Goal: Information Seeking & Learning: Learn about a topic

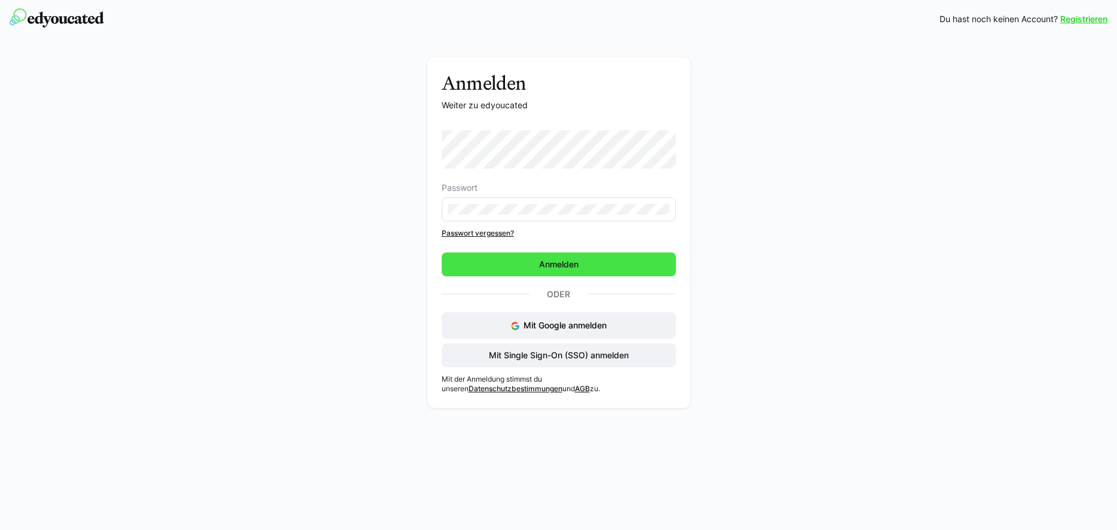
click at [588, 268] on span "Anmelden" at bounding box center [559, 264] width 234 height 24
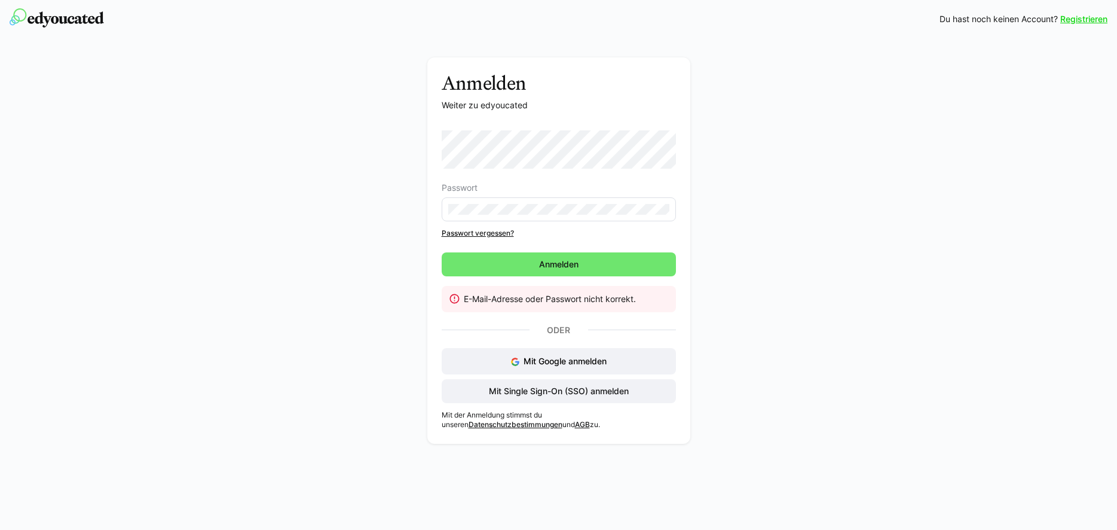
click at [561, 215] on eds-input at bounding box center [559, 209] width 234 height 24
drag, startPoint x: 576, startPoint y: 215, endPoint x: 364, endPoint y: 212, distance: 211.7
click at [442, 212] on eds-input at bounding box center [559, 209] width 234 height 24
click at [584, 267] on span "Anmelden" at bounding box center [559, 264] width 234 height 24
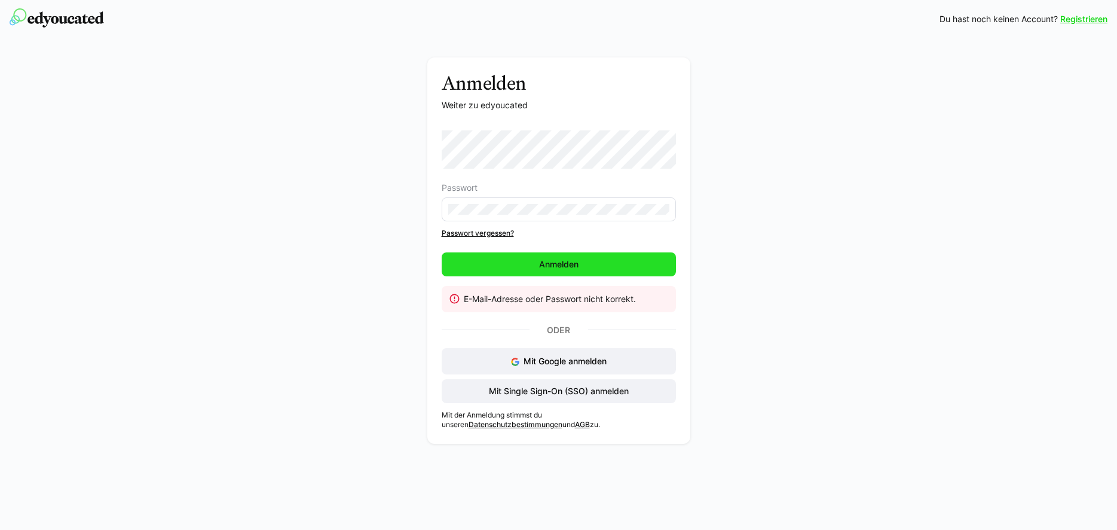
click at [564, 261] on span "Anmelden" at bounding box center [558, 264] width 43 height 12
click at [534, 267] on span "Anmelden" at bounding box center [559, 264] width 234 height 24
click at [553, 263] on span "Anmelden" at bounding box center [558, 264] width 43 height 12
click at [566, 264] on span "Anmelden" at bounding box center [558, 264] width 43 height 12
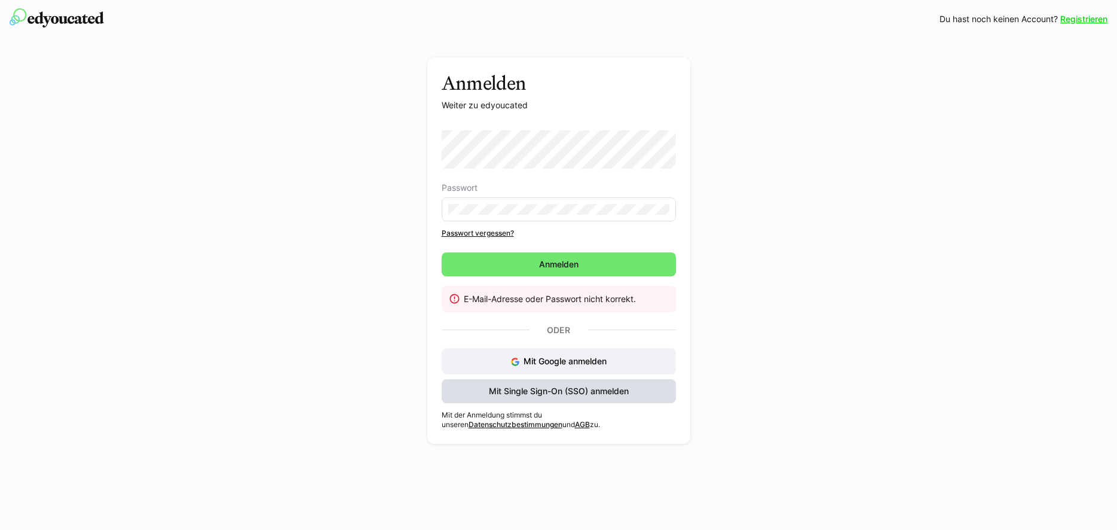
click at [524, 389] on span "Mit Single Sign-On (SSO) anmelden" at bounding box center [558, 391] width 143 height 12
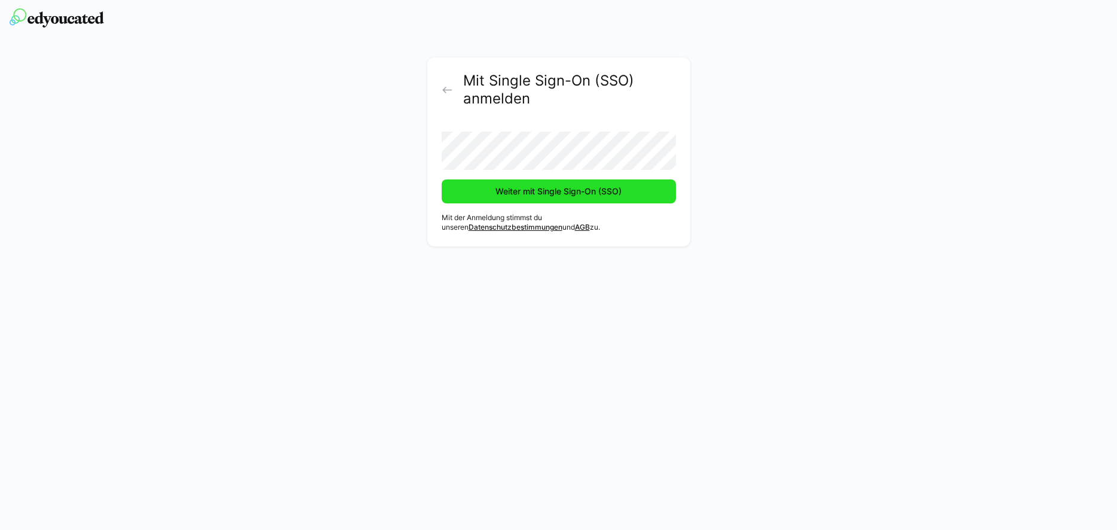
click at [603, 188] on span "Weiter mit Single Sign-On (SSO)" at bounding box center [559, 191] width 130 height 12
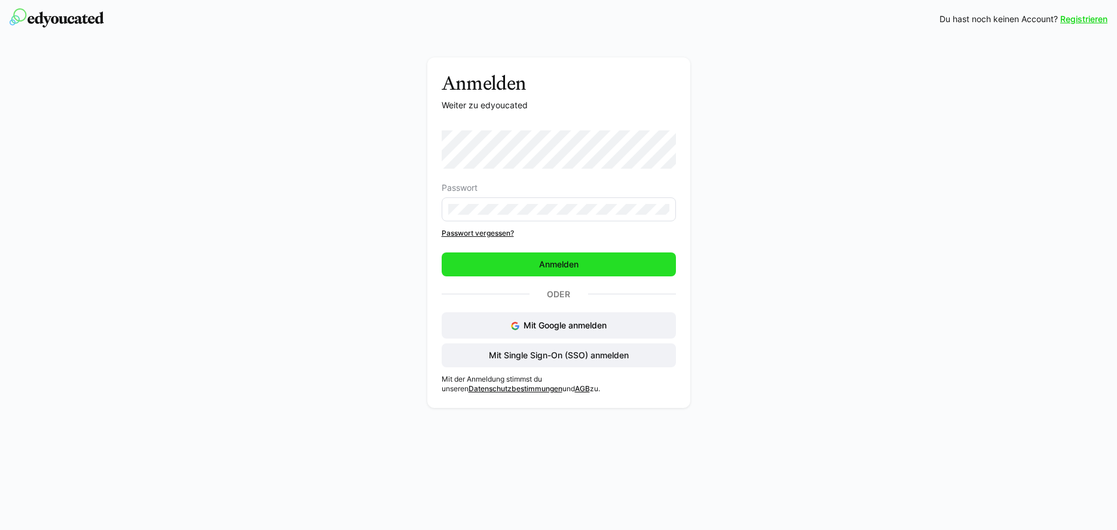
click at [598, 260] on span "Anmelden" at bounding box center [559, 264] width 234 height 24
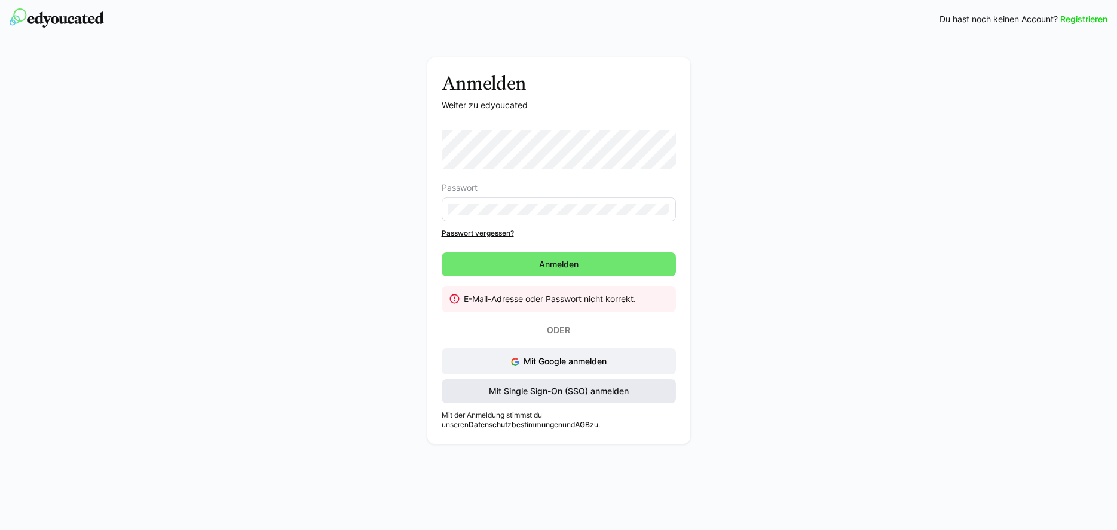
click at [536, 389] on span "Mit Single Sign-On (SSO) anmelden" at bounding box center [558, 391] width 143 height 12
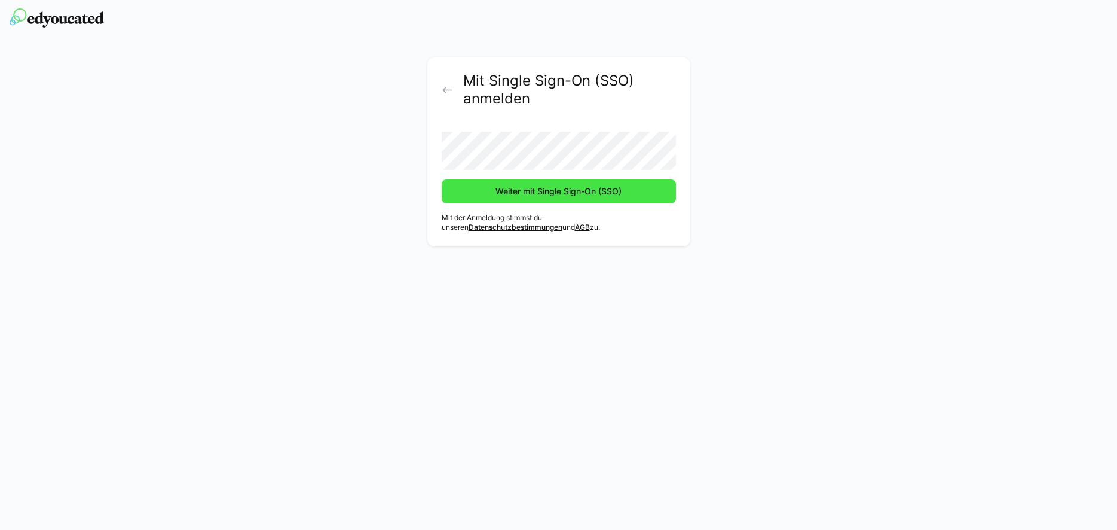
click at [592, 198] on span "Weiter mit Single Sign-On (SSO)" at bounding box center [559, 191] width 234 height 24
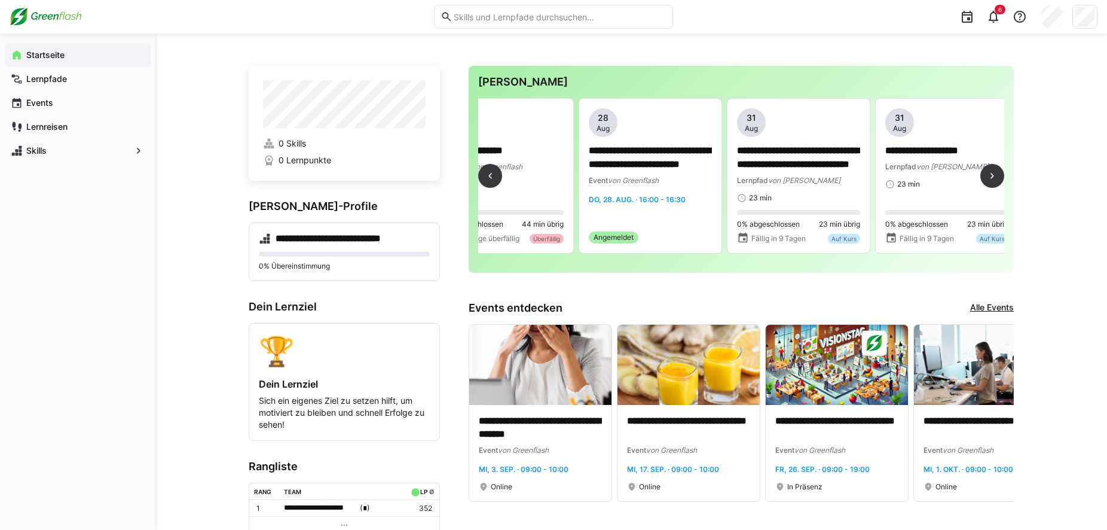
scroll to position [0, 343]
click at [644, 153] on p "**********" at bounding box center [651, 158] width 123 height 28
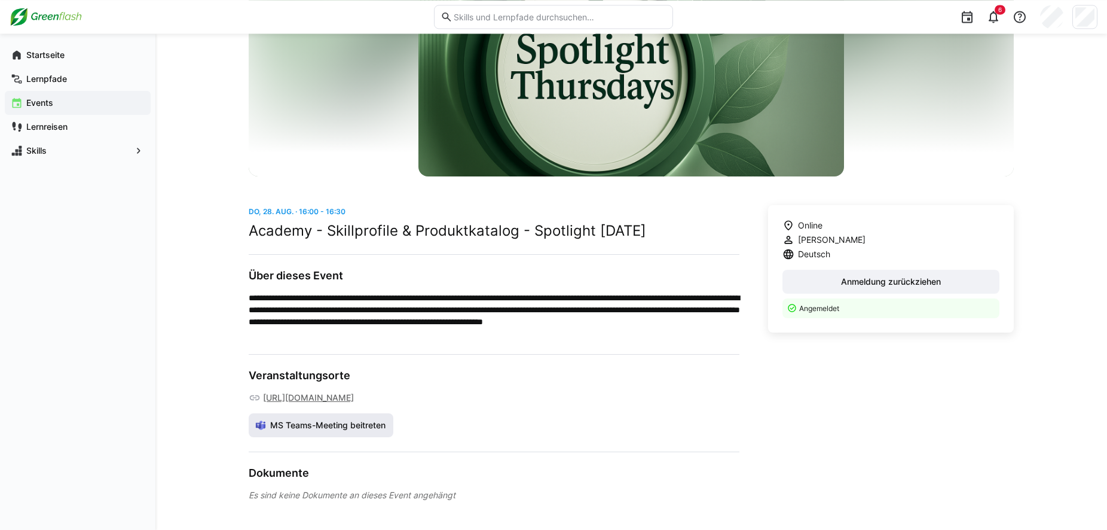
scroll to position [184, 0]
click at [354, 392] on link "https://teams.microsoft.com/l/meetup-join/19%3ameeting_MDNmZGVmYWEtNDE2Yi00MTk0…" at bounding box center [308, 398] width 91 height 12
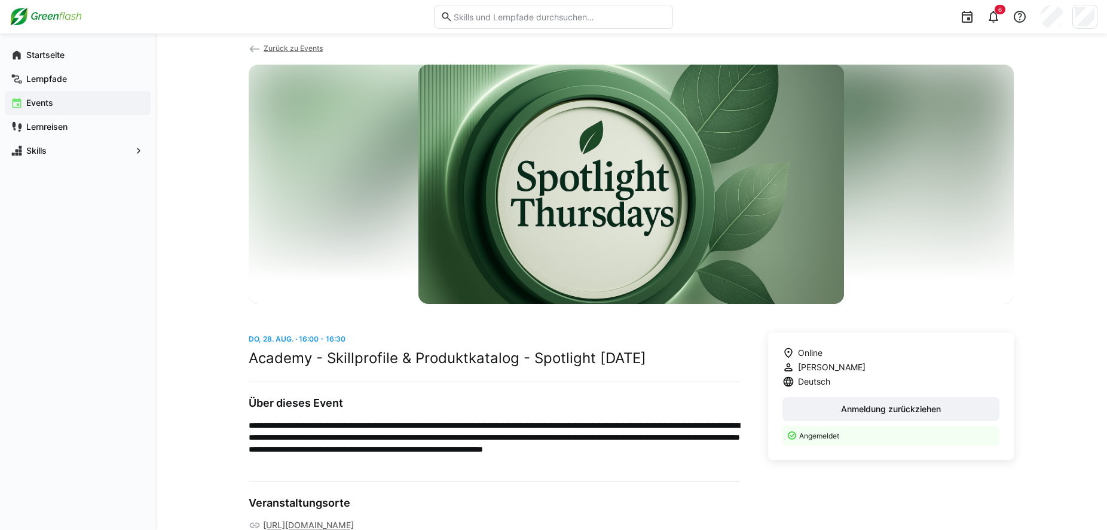
scroll to position [1, 0]
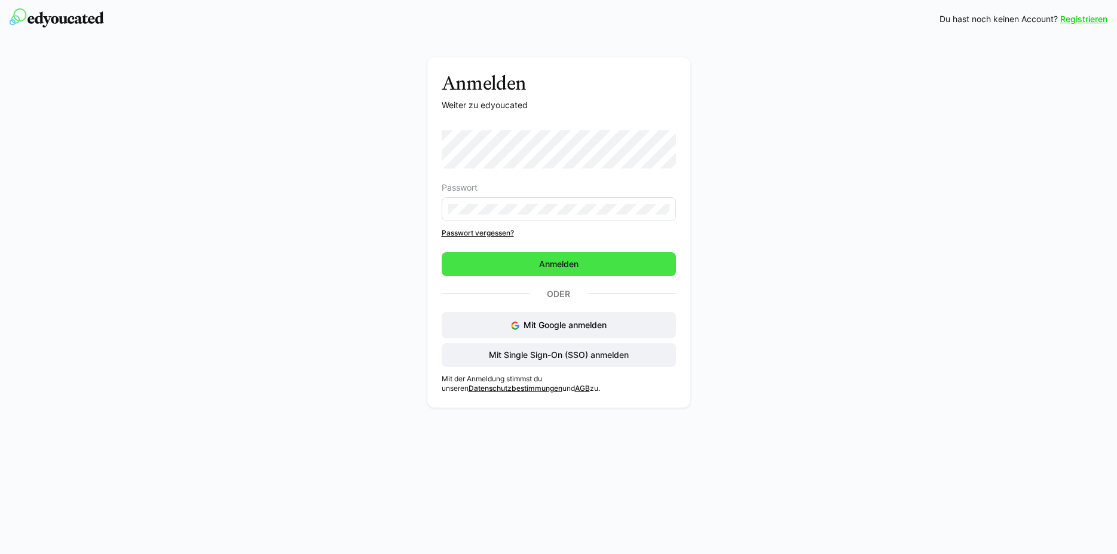
click at [560, 260] on span "Anmelden" at bounding box center [558, 264] width 43 height 12
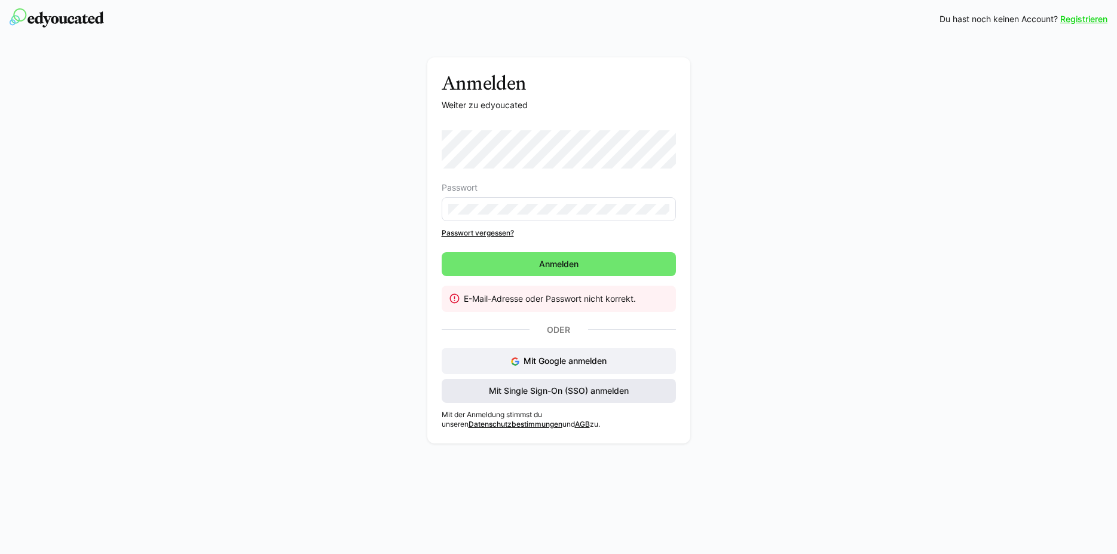
click at [573, 393] on span "Mit Single Sign-On (SSO) anmelden" at bounding box center [558, 391] width 143 height 12
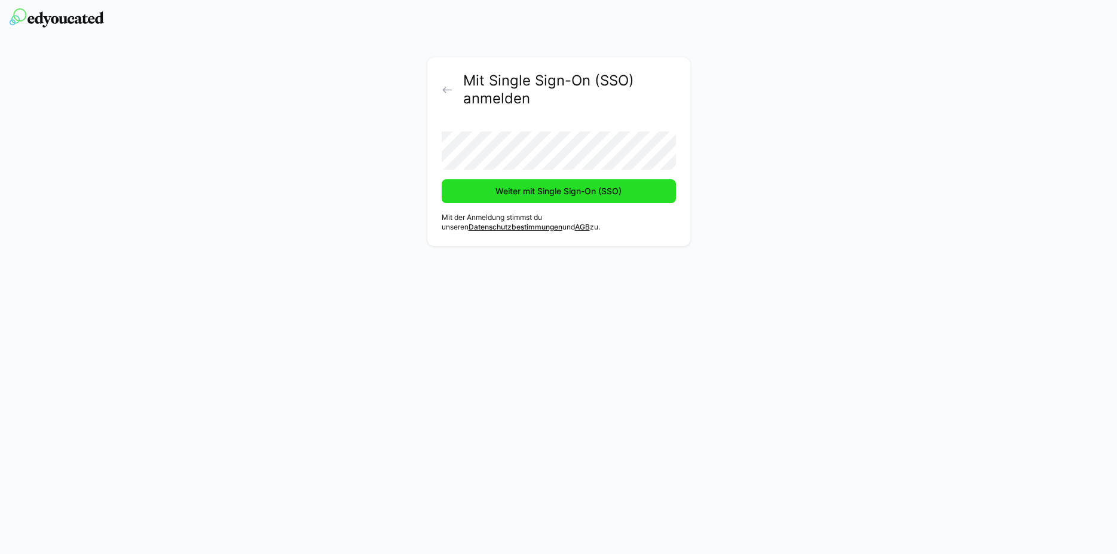
click at [552, 191] on span "Weiter mit Single Sign-On (SSO)" at bounding box center [559, 191] width 130 height 12
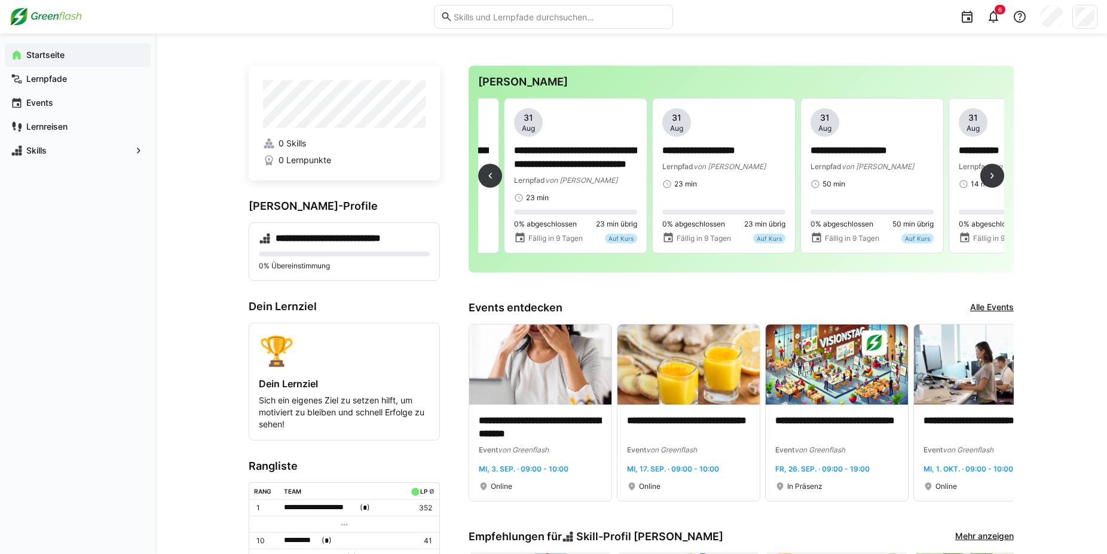
scroll to position [0, 566]
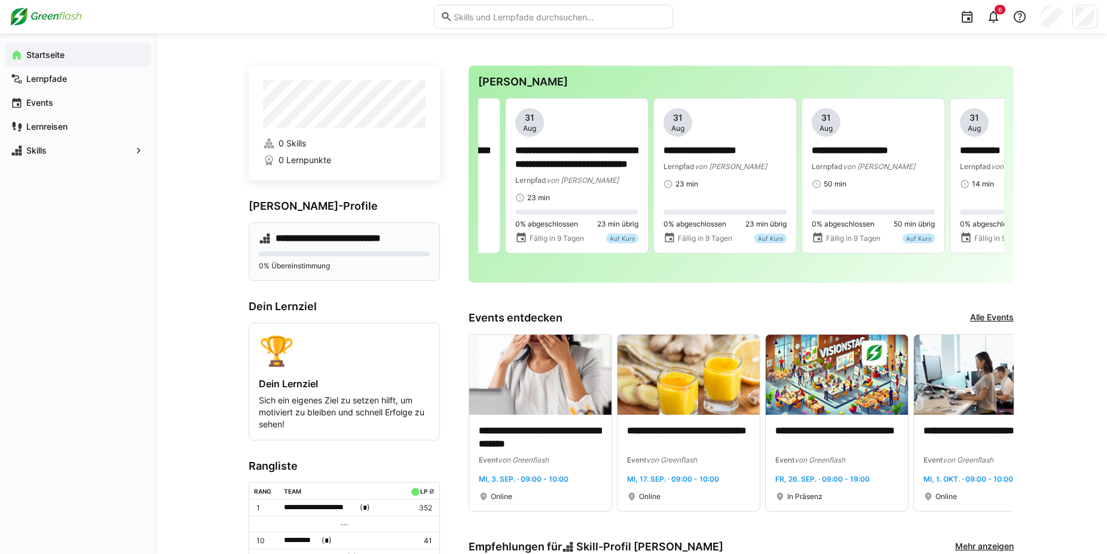
click at [295, 240] on h4 "**********" at bounding box center [341, 239] width 130 height 12
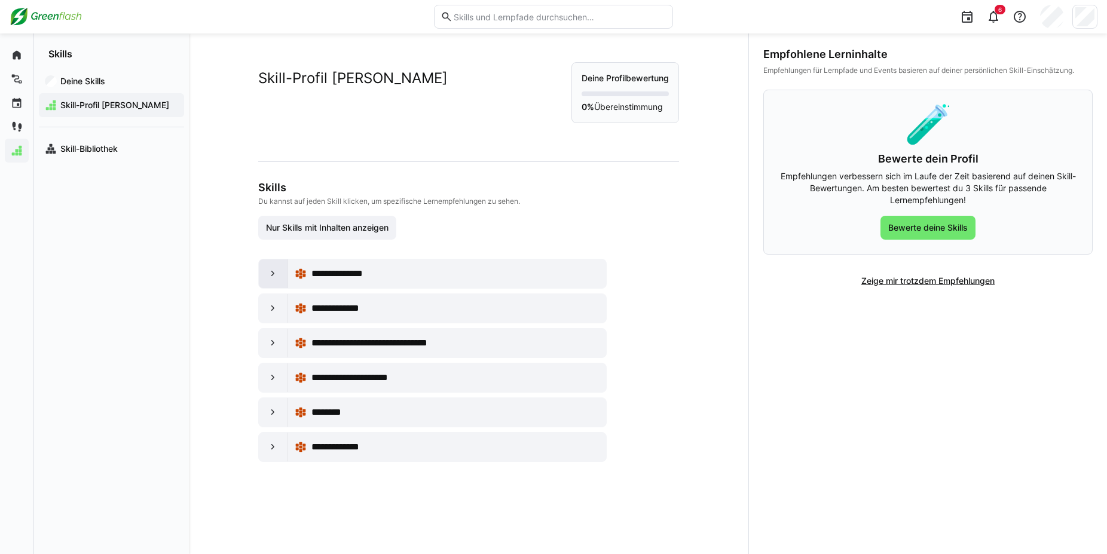
click at [274, 277] on div at bounding box center [273, 273] width 29 height 29
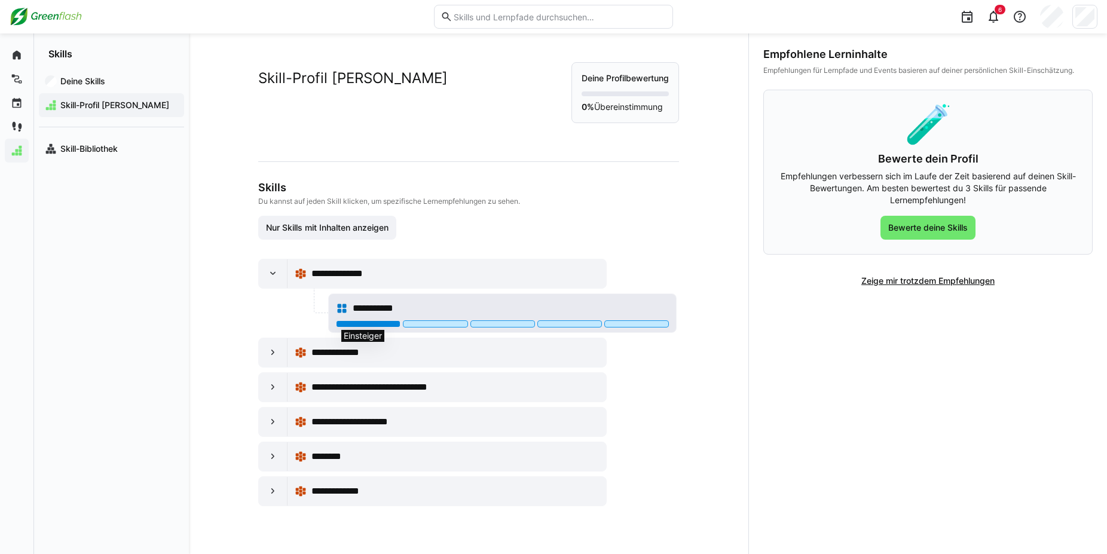
click at [354, 321] on div at bounding box center [368, 323] width 65 height 7
click at [356, 305] on span "**********" at bounding box center [381, 308] width 56 height 14
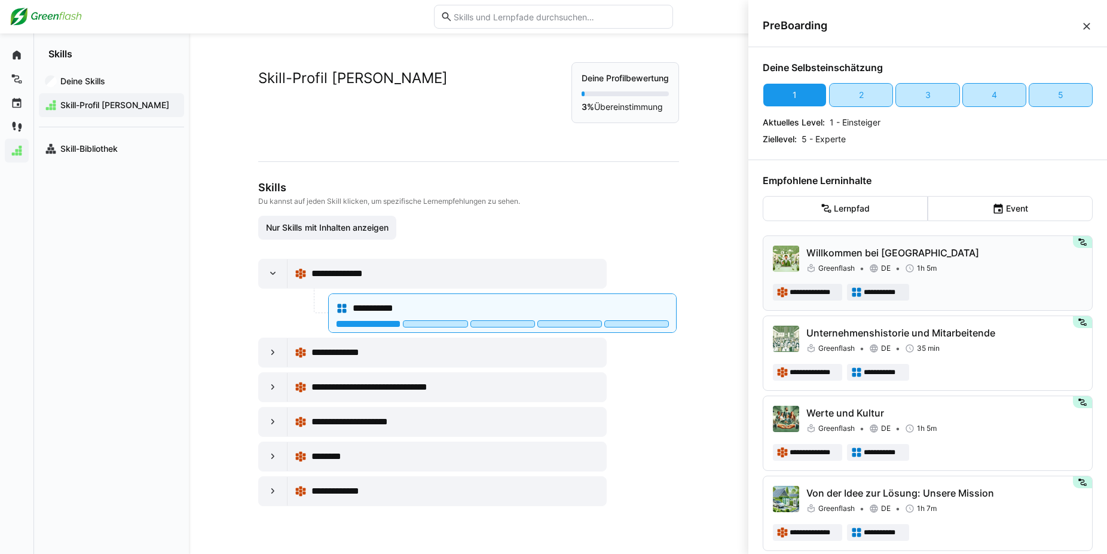
click at [811, 252] on p "Willkommen bei [GEOGRAPHIC_DATA]" at bounding box center [944, 253] width 276 height 14
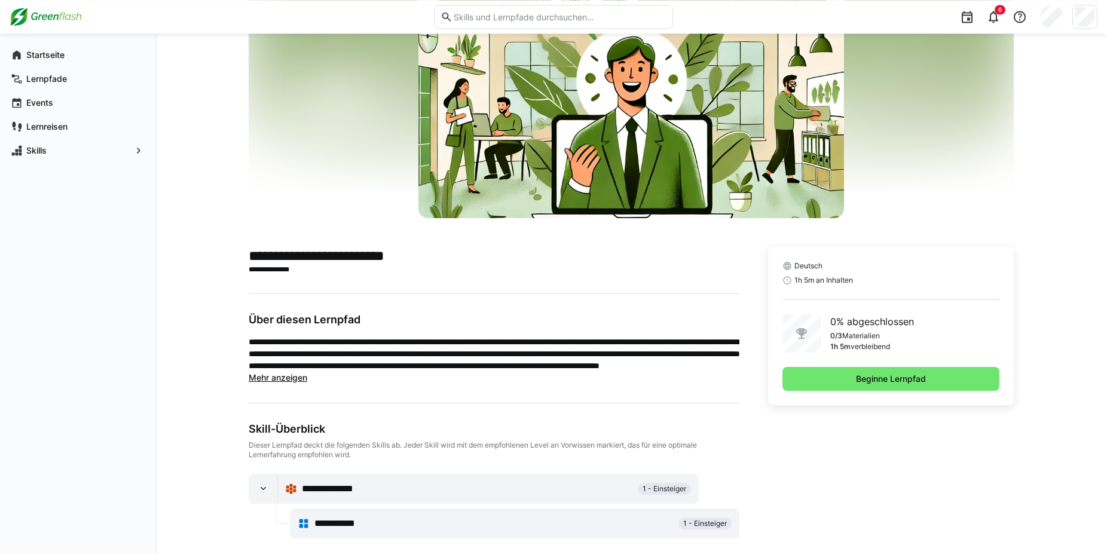
scroll to position [96, 0]
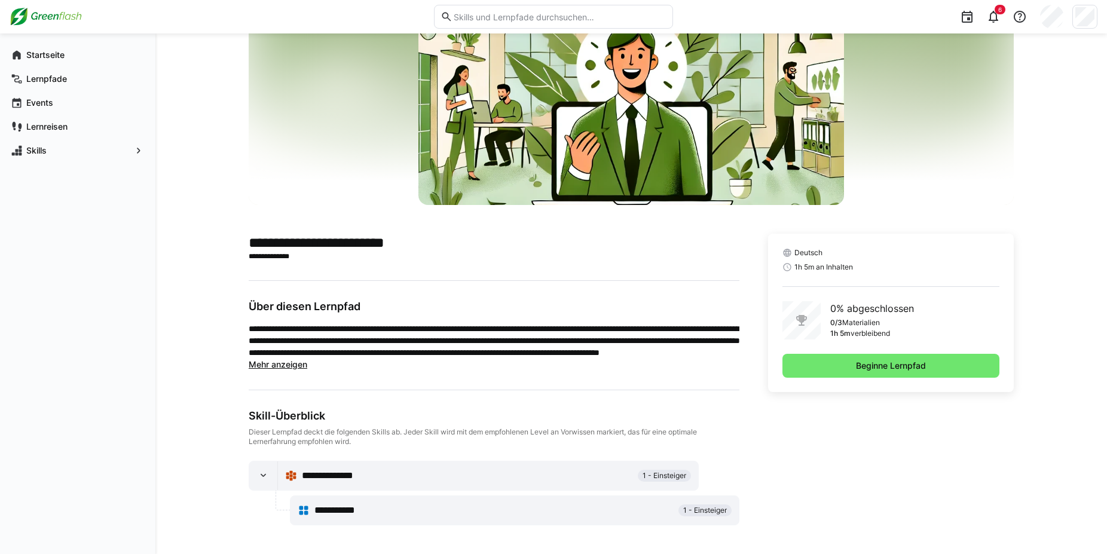
click at [280, 363] on span "Mehr anzeigen" at bounding box center [278, 364] width 59 height 10
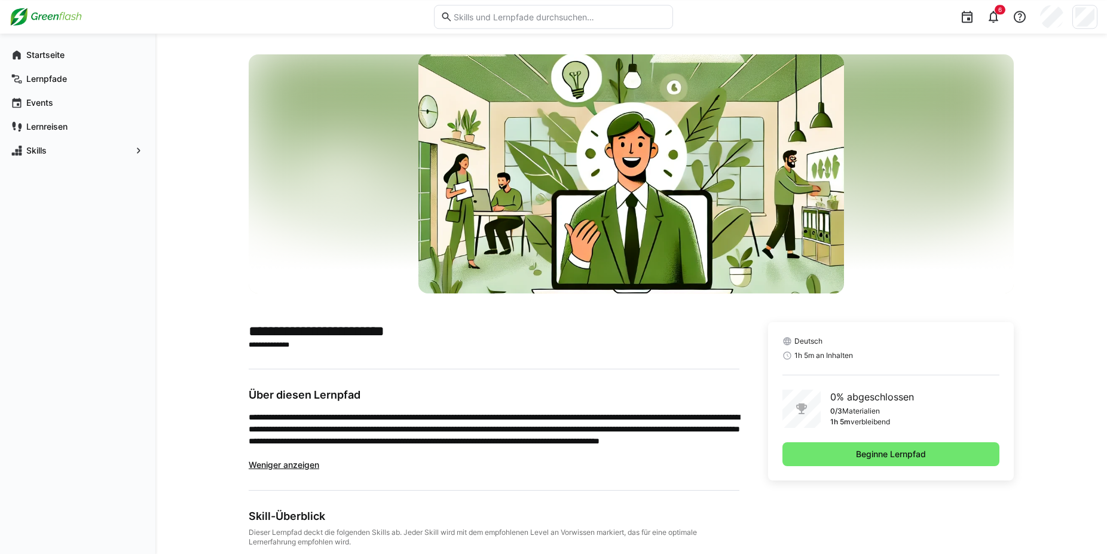
scroll to position [0, 0]
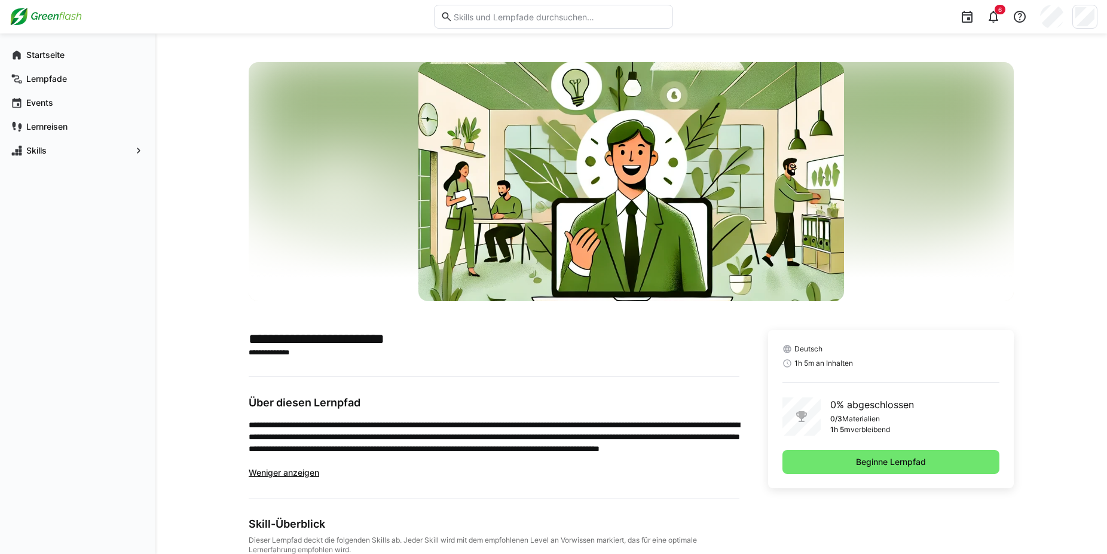
click at [609, 152] on img at bounding box center [630, 181] width 425 height 239
click at [640, 206] on img at bounding box center [630, 181] width 425 height 239
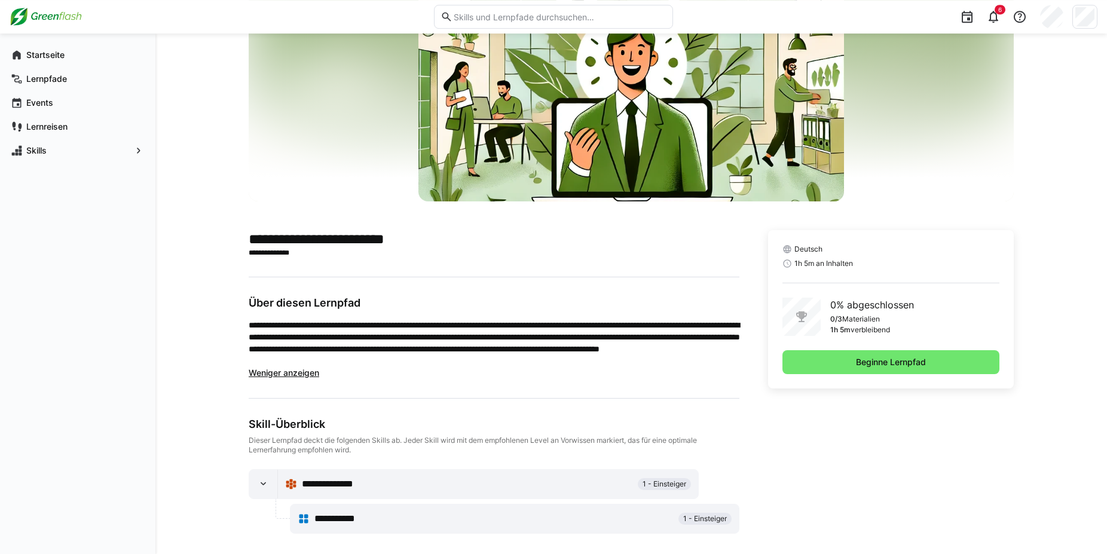
scroll to position [108, 0]
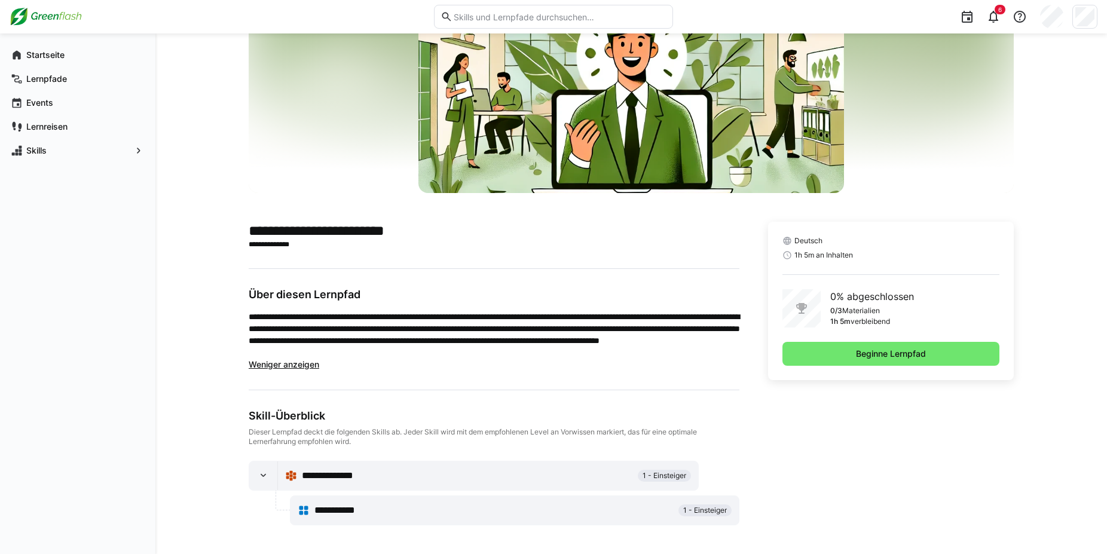
click at [330, 513] on span "**********" at bounding box center [342, 510] width 56 height 14
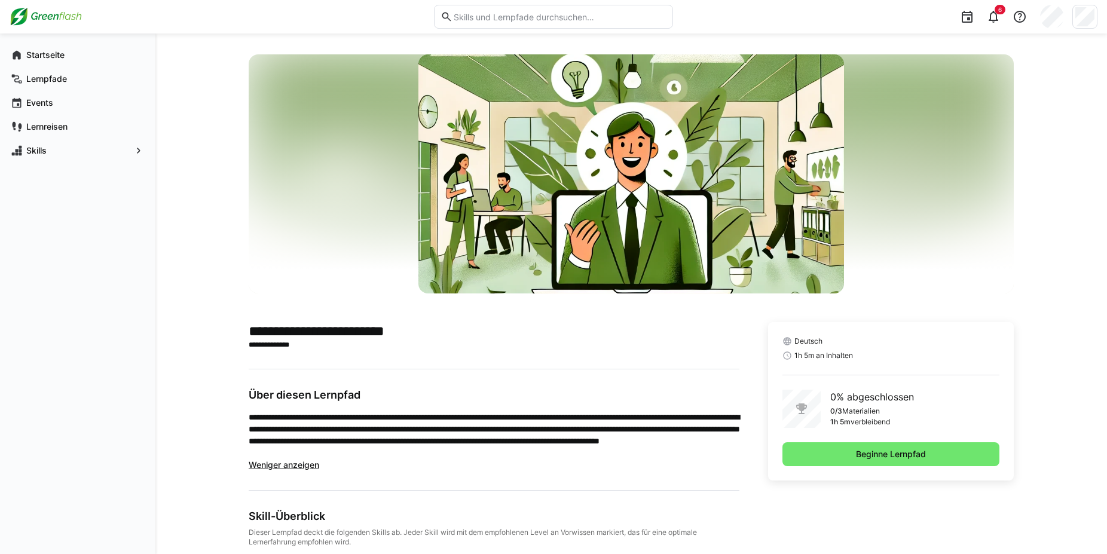
scroll to position [0, 0]
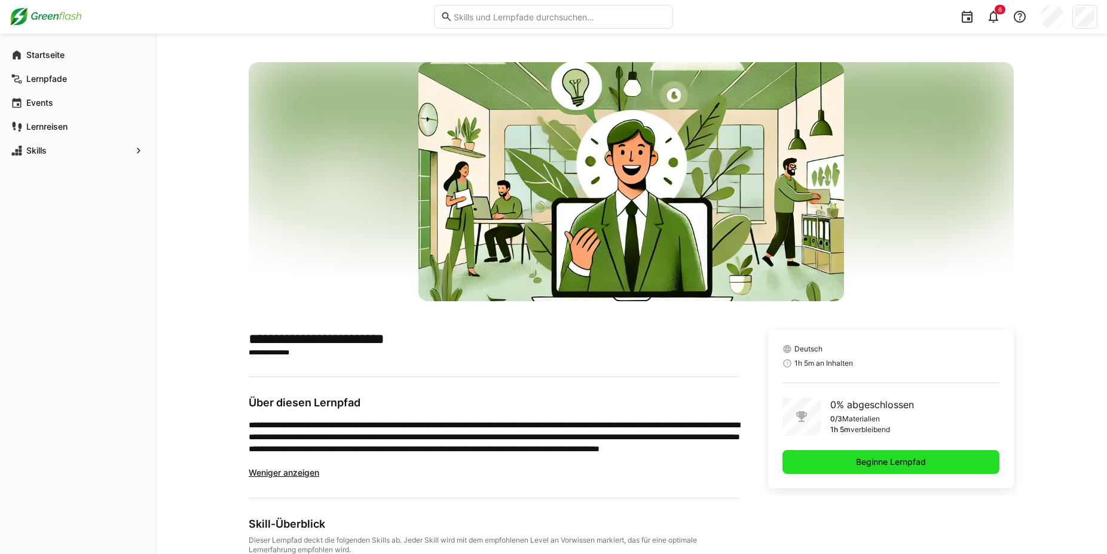
click at [854, 461] on span "Beginne Lernpfad" at bounding box center [891, 462] width 74 height 12
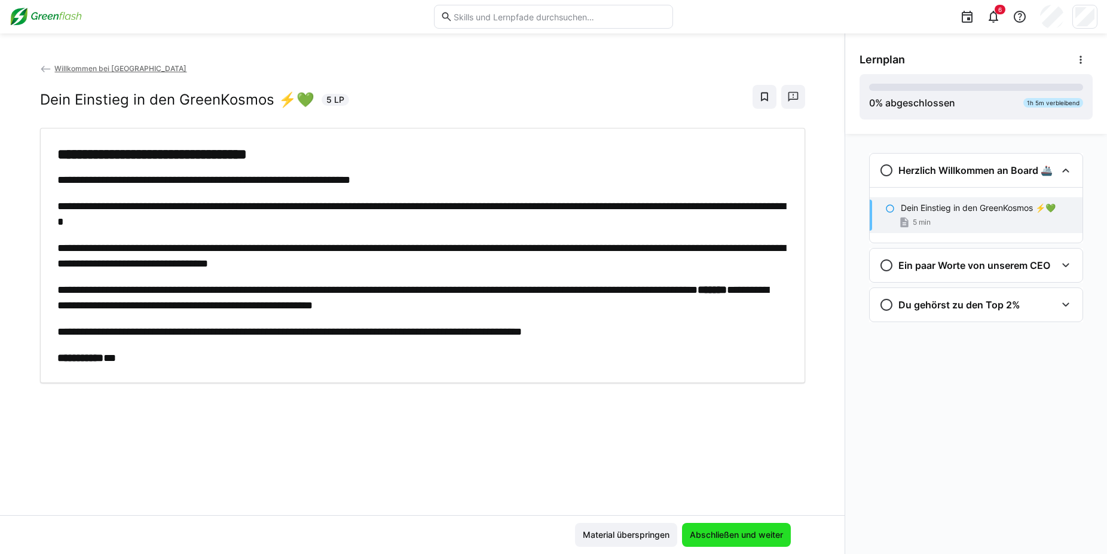
click at [735, 534] on span "Abschließen und weiter" at bounding box center [736, 535] width 97 height 12
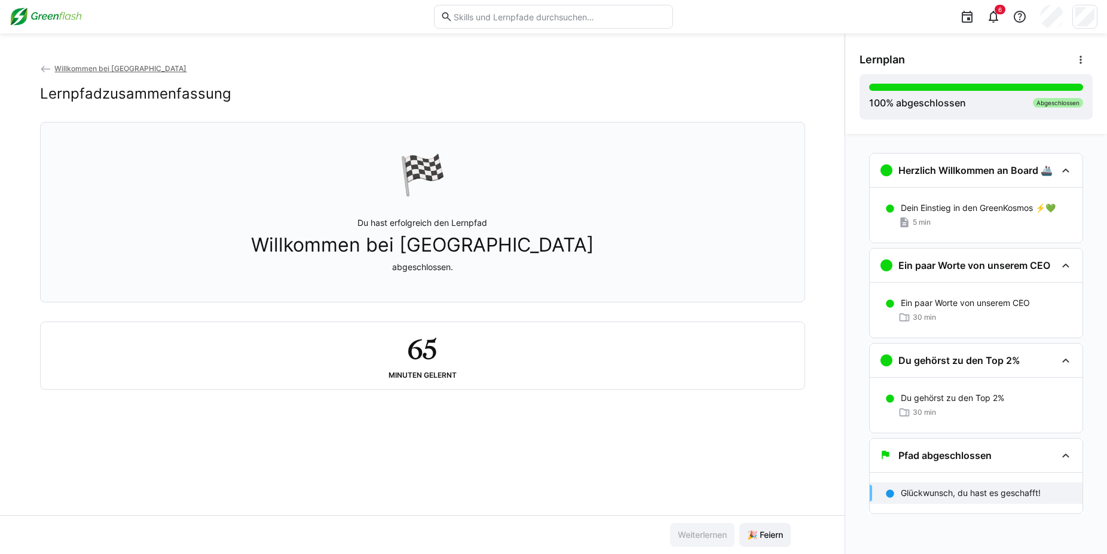
click at [56, 70] on span "Willkommen bei [GEOGRAPHIC_DATA]" at bounding box center [120, 68] width 132 height 9
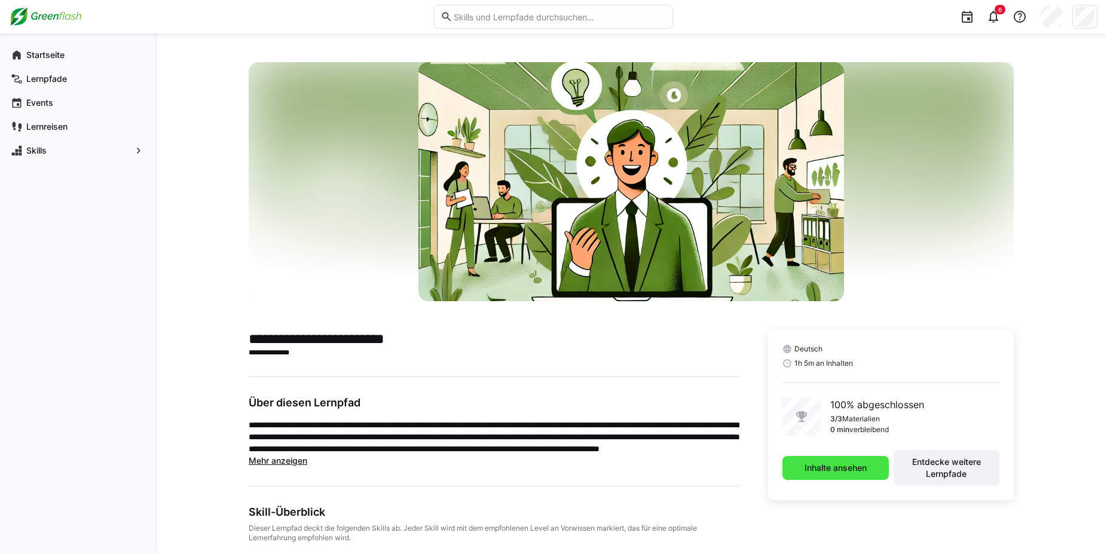
click at [835, 472] on span "Inhalte ansehen" at bounding box center [836, 468] width 66 height 12
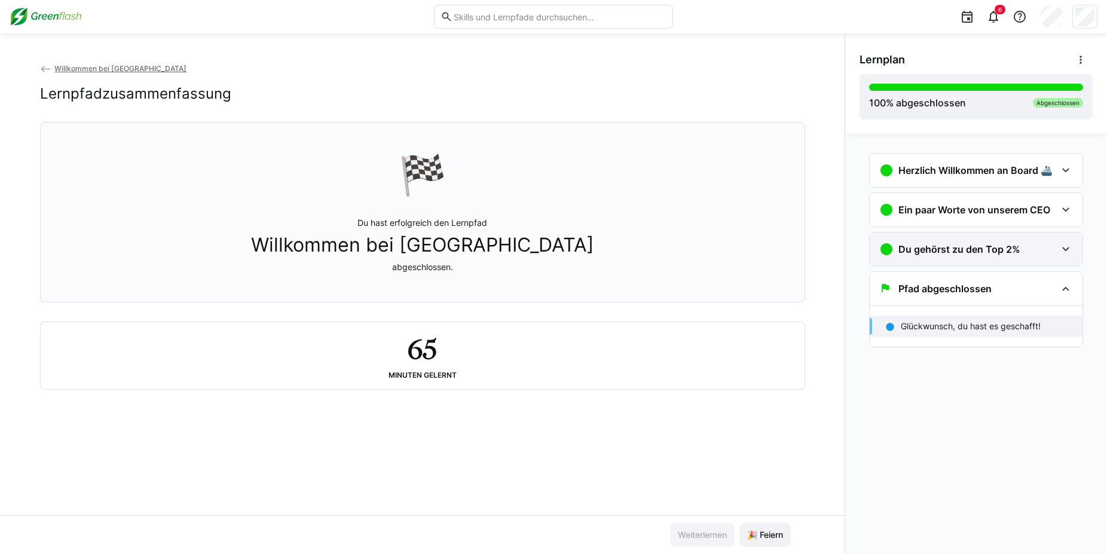
click at [1066, 251] on eds-icon at bounding box center [1066, 249] width 14 height 14
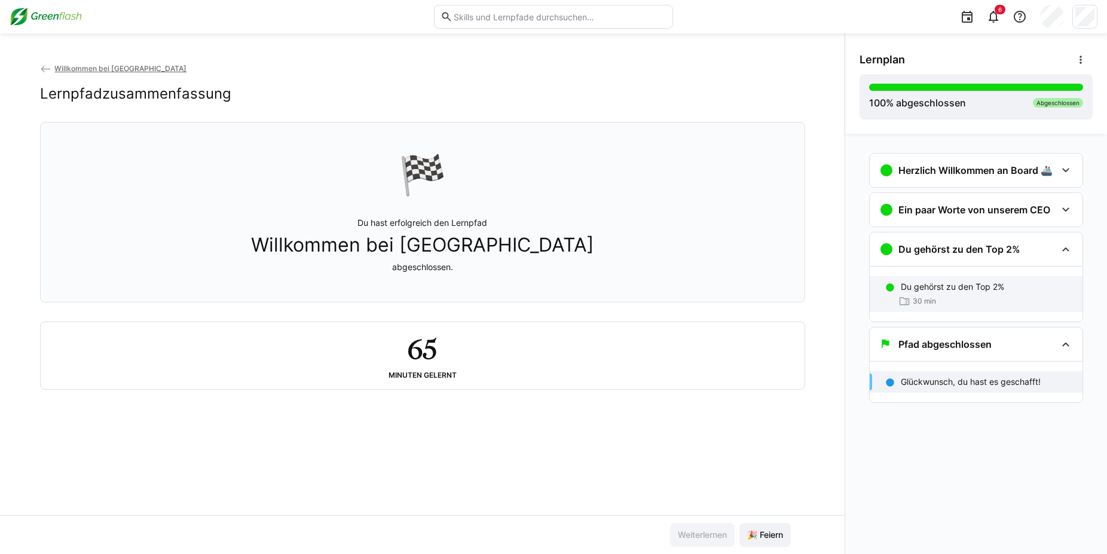
click at [1004, 285] on p "Du gehörst zu den Top 2%" at bounding box center [952, 287] width 103 height 12
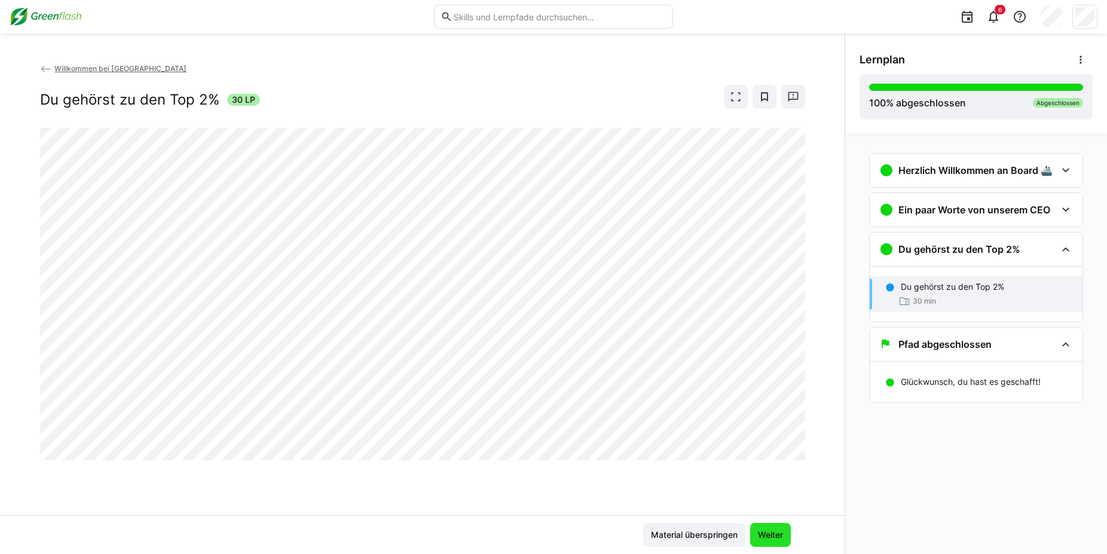
click at [761, 532] on span "Weiter" at bounding box center [770, 535] width 29 height 12
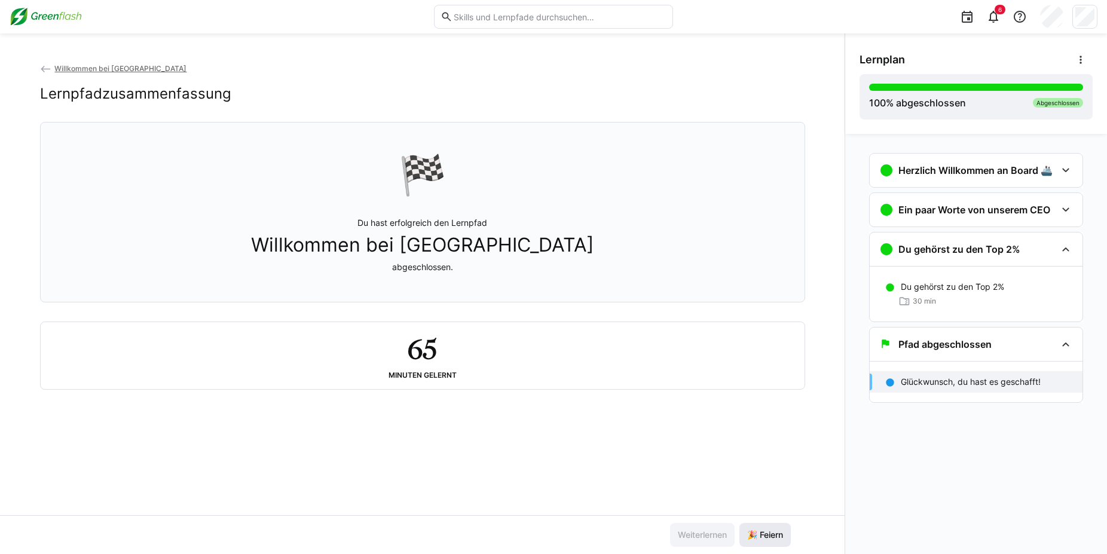
click at [763, 534] on span "🎉 Feiern" at bounding box center [765, 535] width 39 height 12
click at [1063, 343] on eds-icon at bounding box center [1066, 344] width 14 height 14
click at [1060, 345] on eds-icon at bounding box center [1066, 344] width 14 height 14
click at [104, 68] on span "Willkommen bei [GEOGRAPHIC_DATA]" at bounding box center [120, 68] width 132 height 9
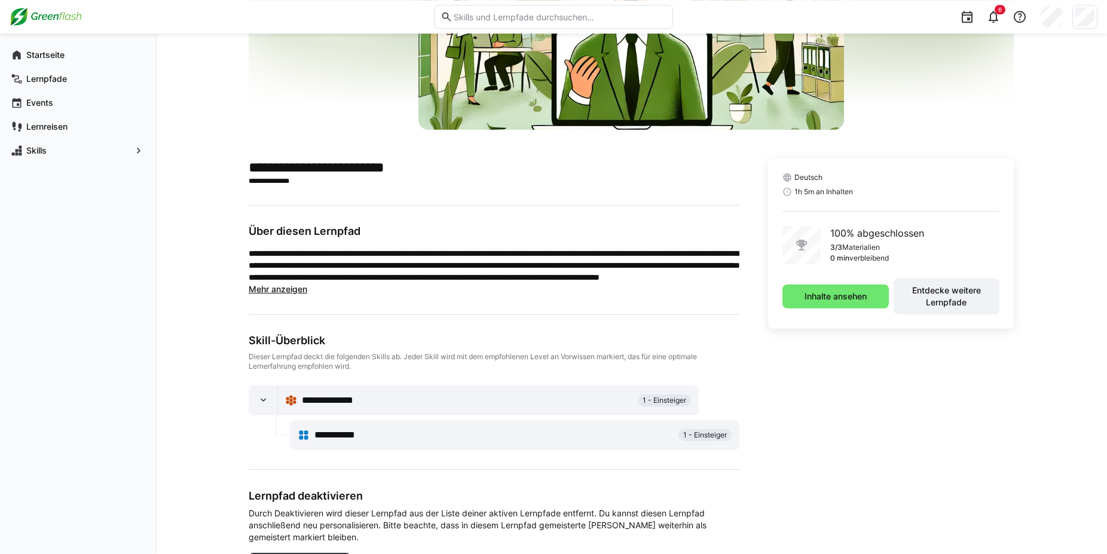
scroll to position [54, 0]
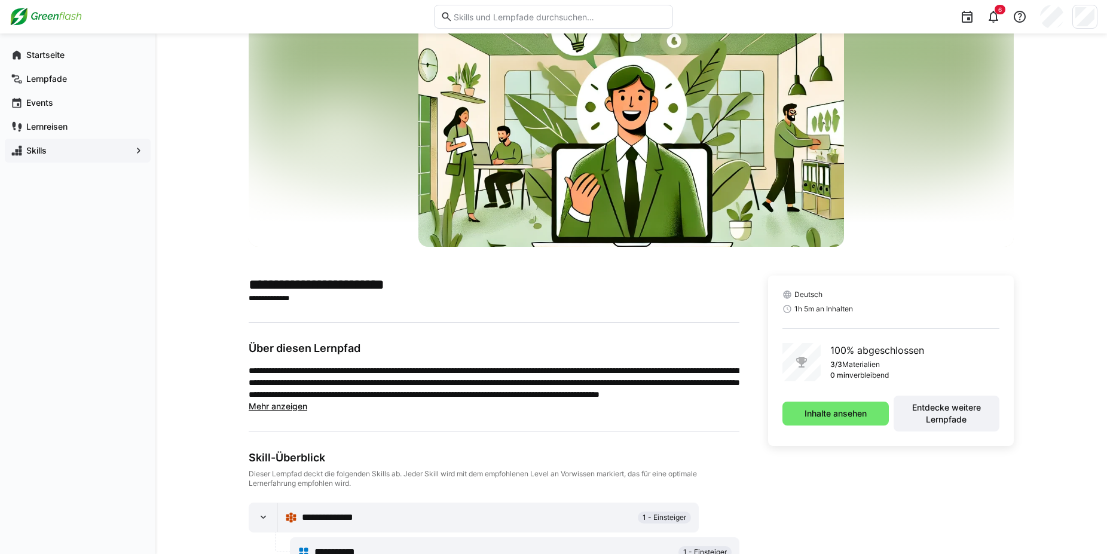
click at [120, 151] on span "Skills" at bounding box center [78, 151] width 106 height 12
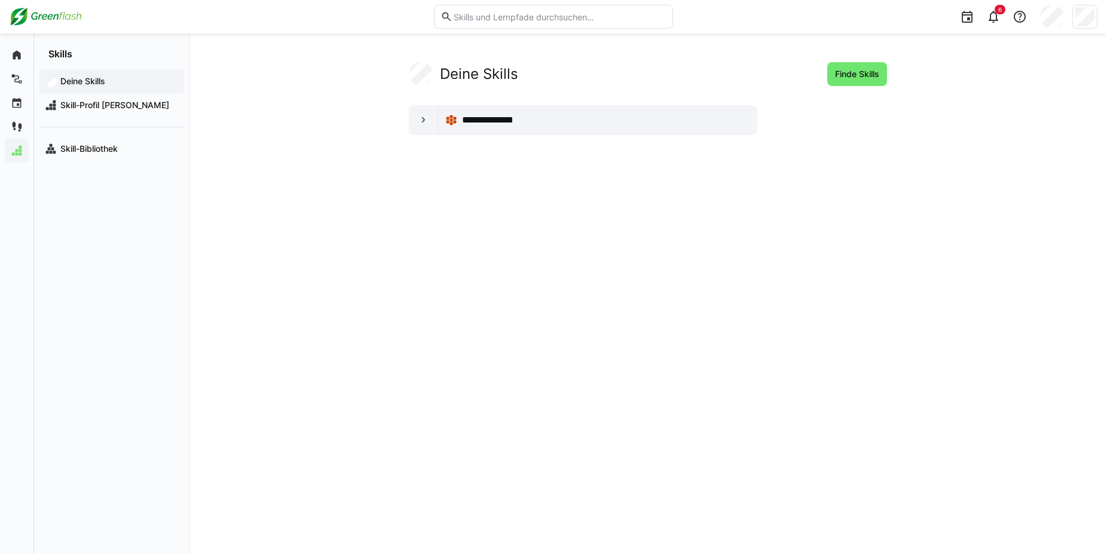
click at [59, 18] on img at bounding box center [46, 16] width 72 height 19
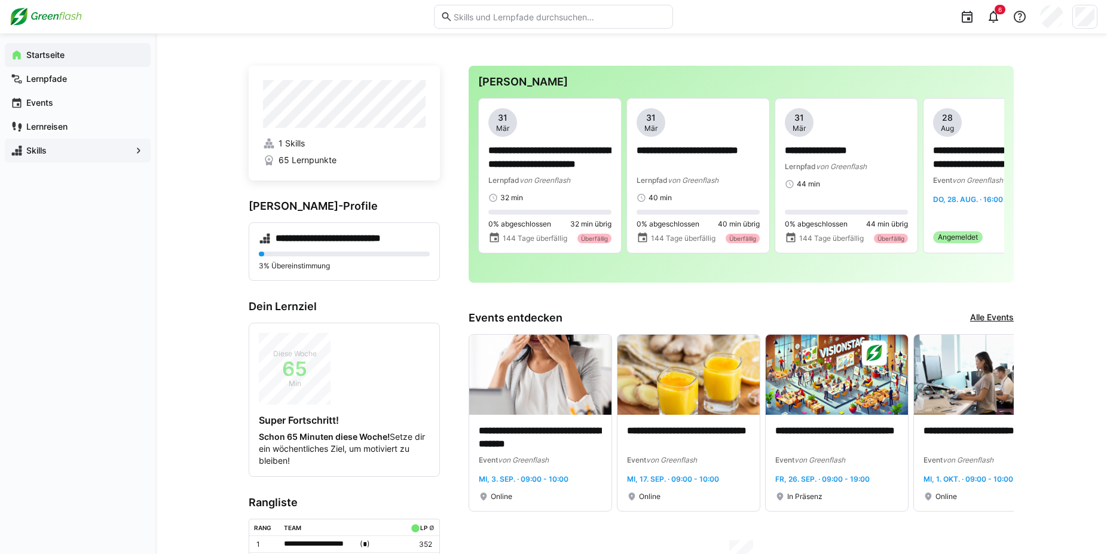
scroll to position [122, 0]
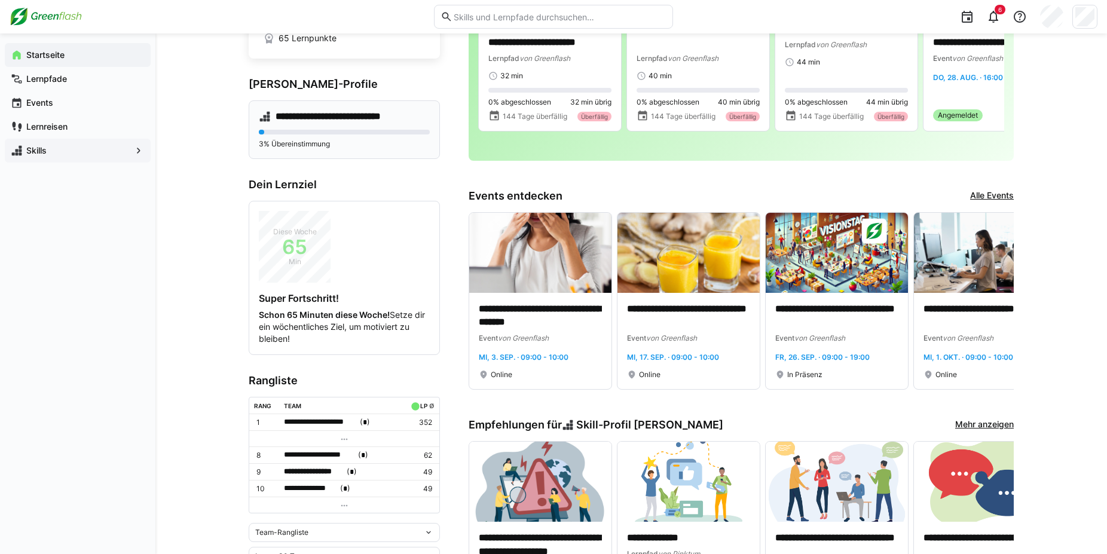
click at [307, 118] on h4 "**********" at bounding box center [341, 117] width 130 height 12
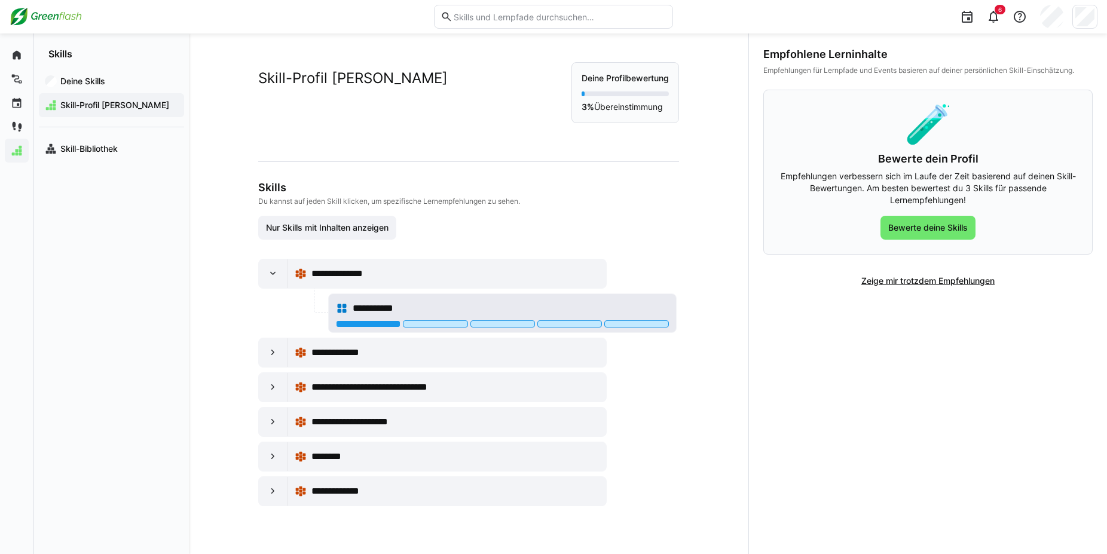
click at [364, 305] on span "**********" at bounding box center [381, 308] width 56 height 14
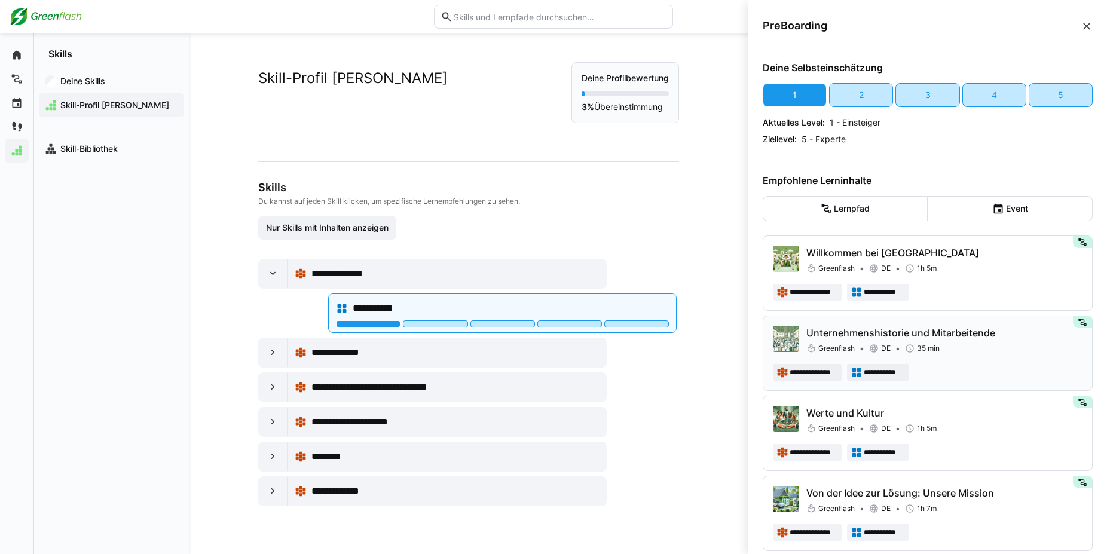
click at [925, 334] on p "Unternehmenshistorie und Mitarbeitende" at bounding box center [944, 333] width 276 height 14
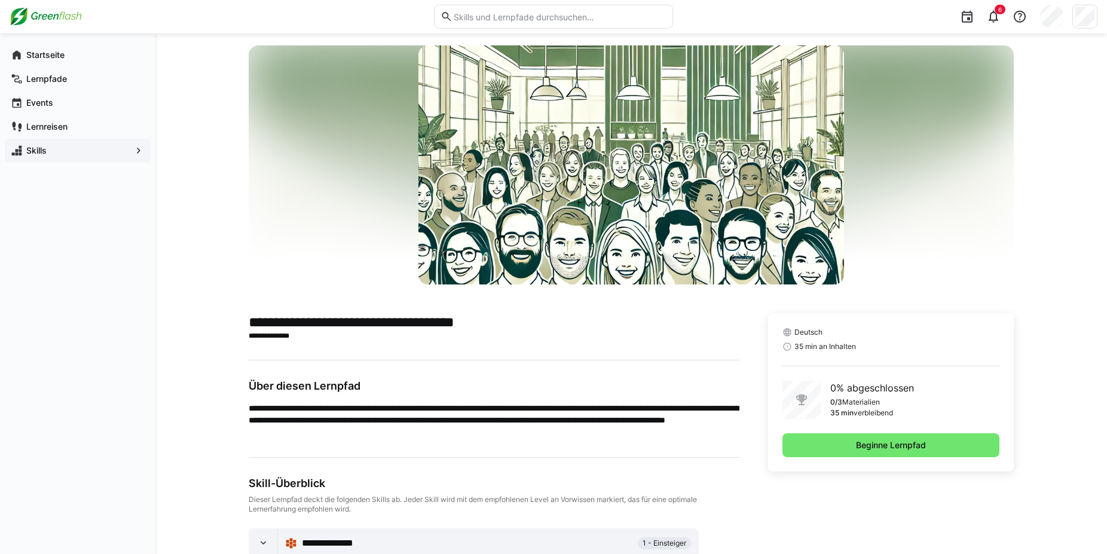
scroll to position [84, 0]
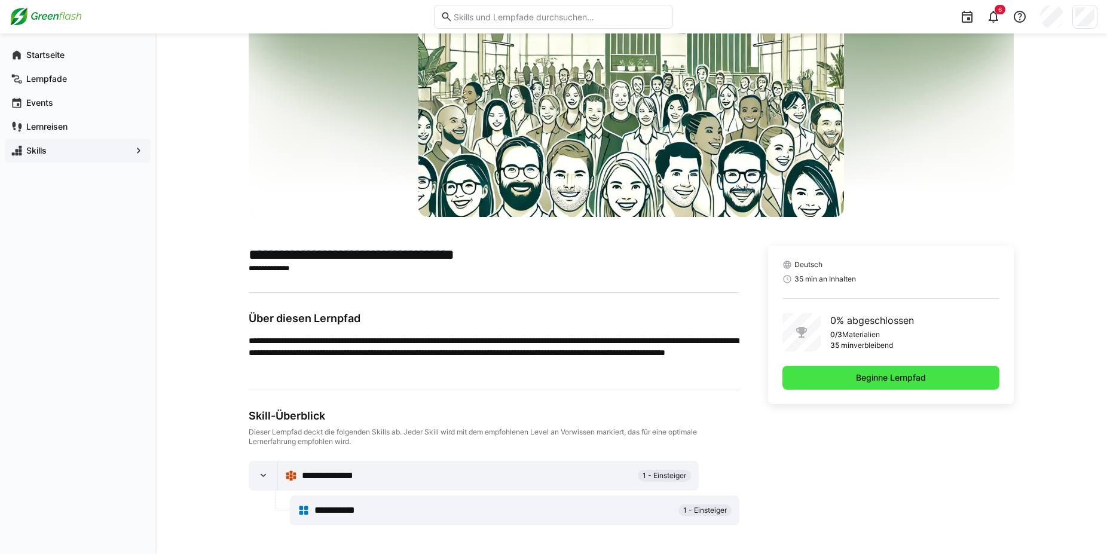
click at [921, 373] on span "Beginne Lernpfad" at bounding box center [891, 378] width 74 height 12
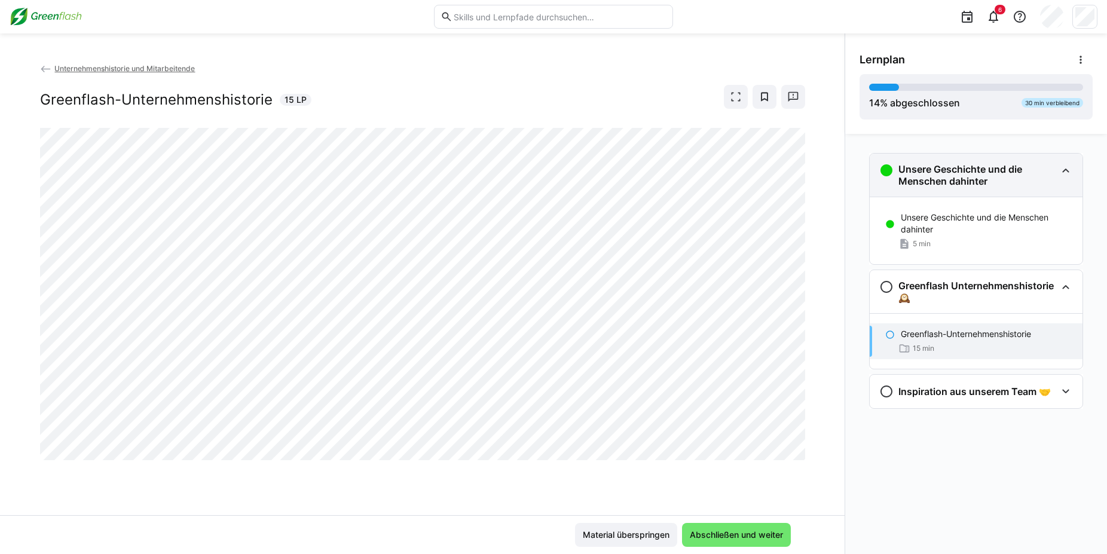
click at [1065, 171] on eds-icon at bounding box center [1066, 170] width 14 height 14
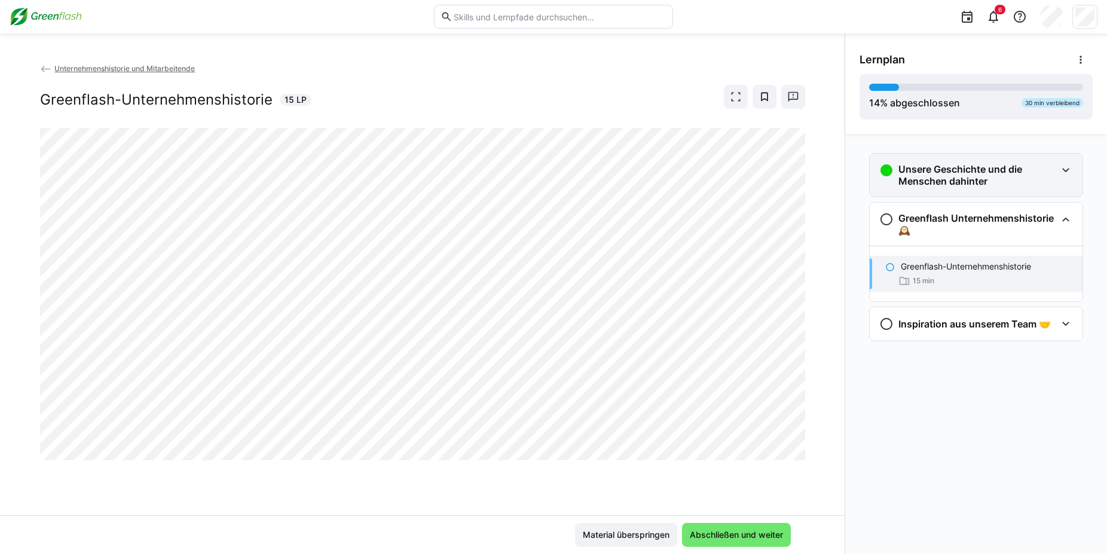
click at [1064, 172] on eds-icon at bounding box center [1066, 170] width 14 height 14
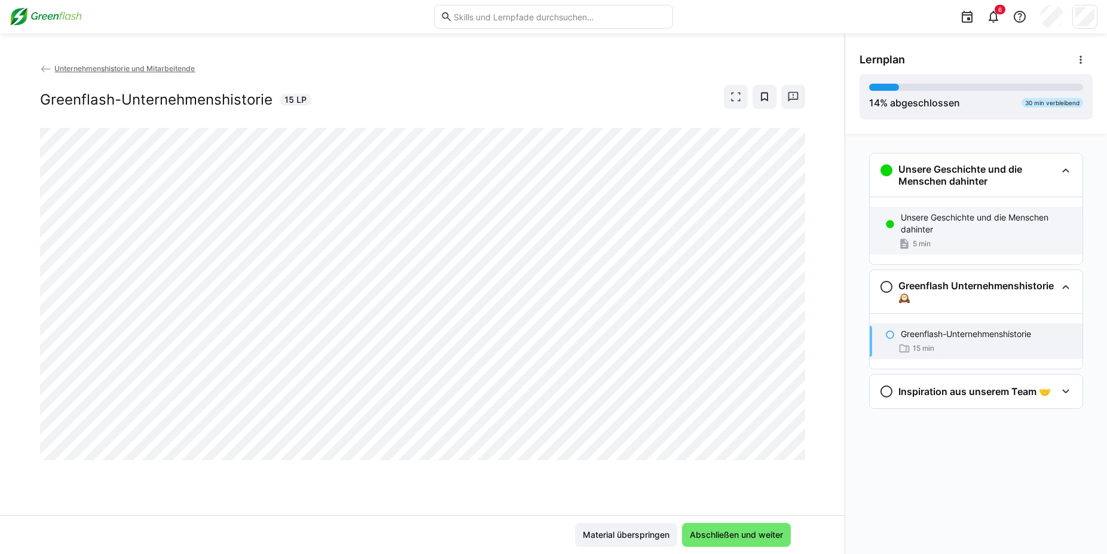
click at [957, 212] on p "Unsere Geschichte und die Menschen dahinter" at bounding box center [987, 224] width 172 height 24
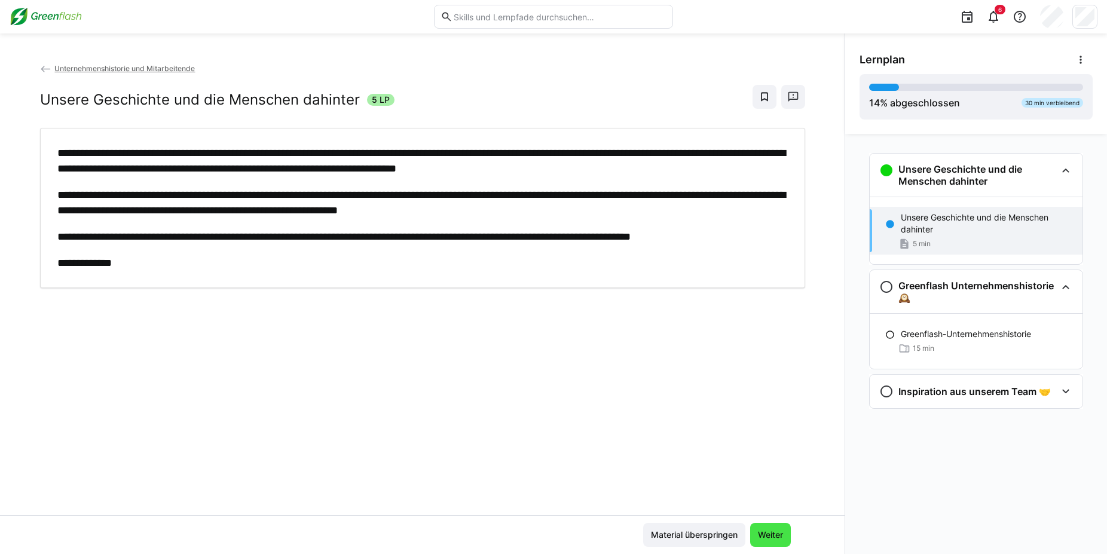
click at [783, 538] on span "Weiter" at bounding box center [770, 535] width 41 height 24
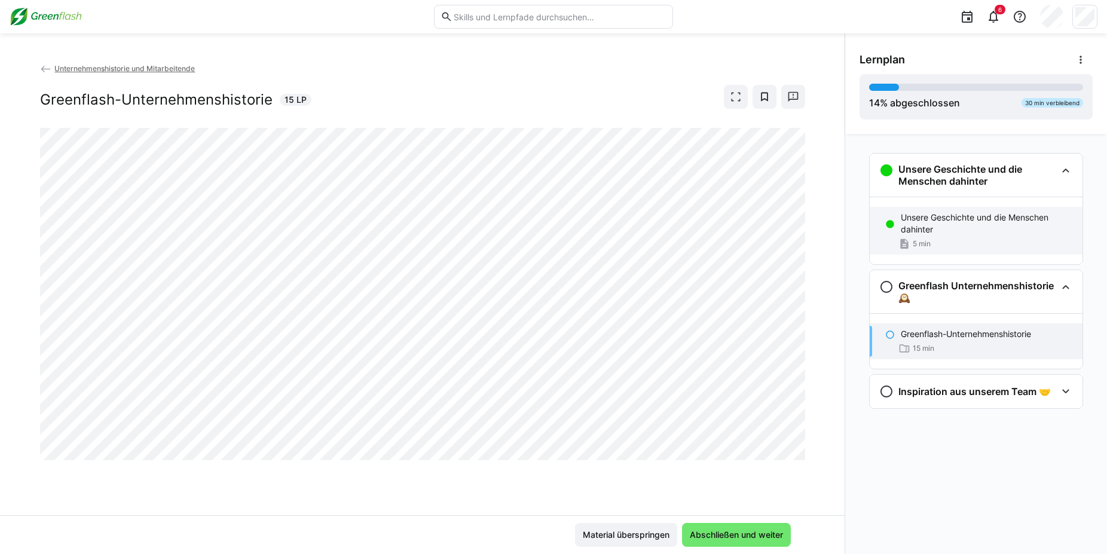
click at [988, 224] on p "Unsere Geschichte und die Menschen dahinter" at bounding box center [987, 224] width 172 height 24
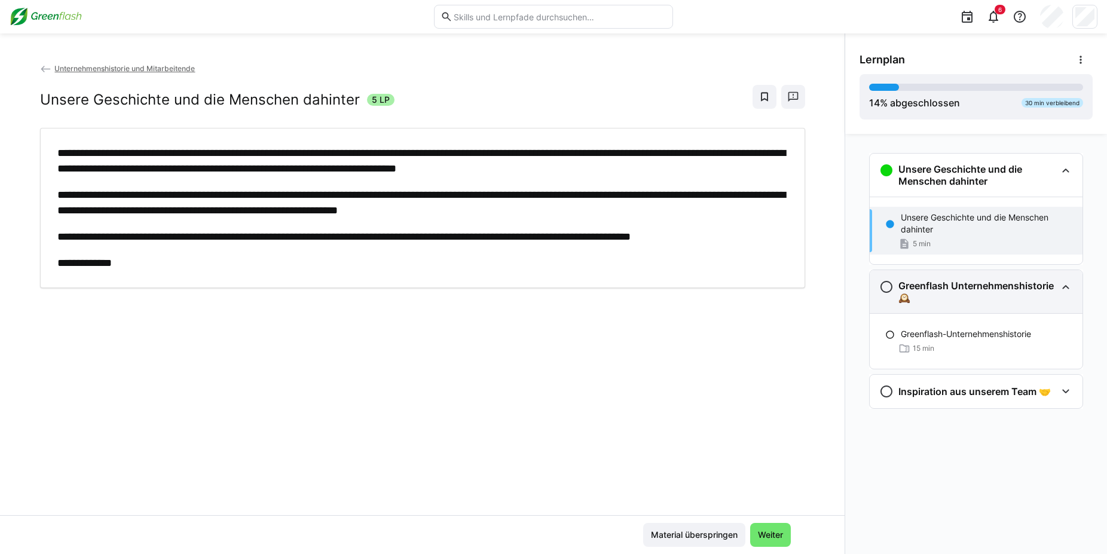
click at [981, 286] on h3 "Greenflash Unternehmenshistorie 🕰️" at bounding box center [978, 292] width 158 height 24
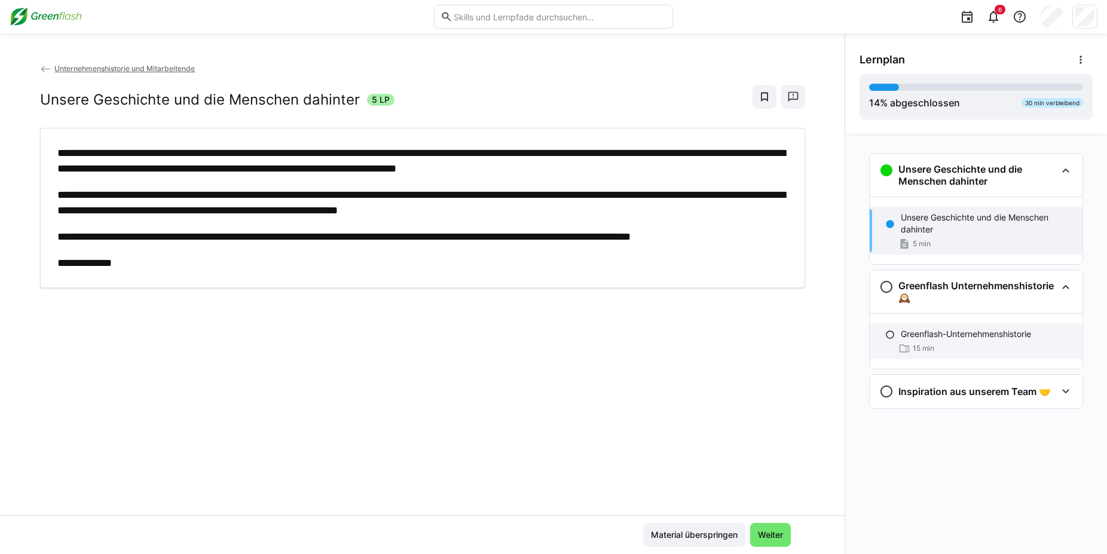
click at [967, 331] on p "Greenflash-Unternehmenshistorie" at bounding box center [966, 334] width 130 height 12
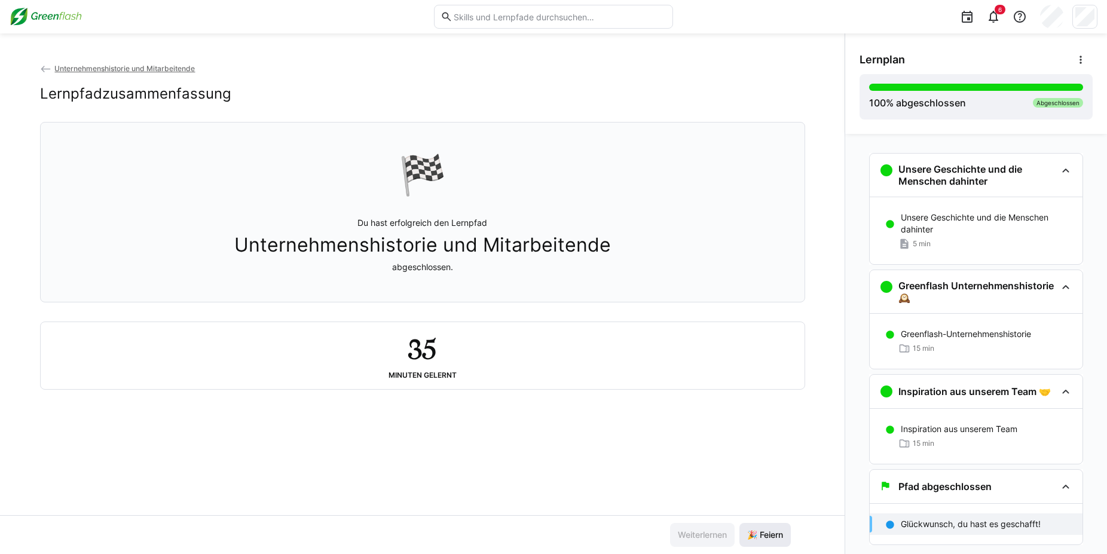
click at [771, 537] on span "🎉 Feiern" at bounding box center [765, 535] width 39 height 12
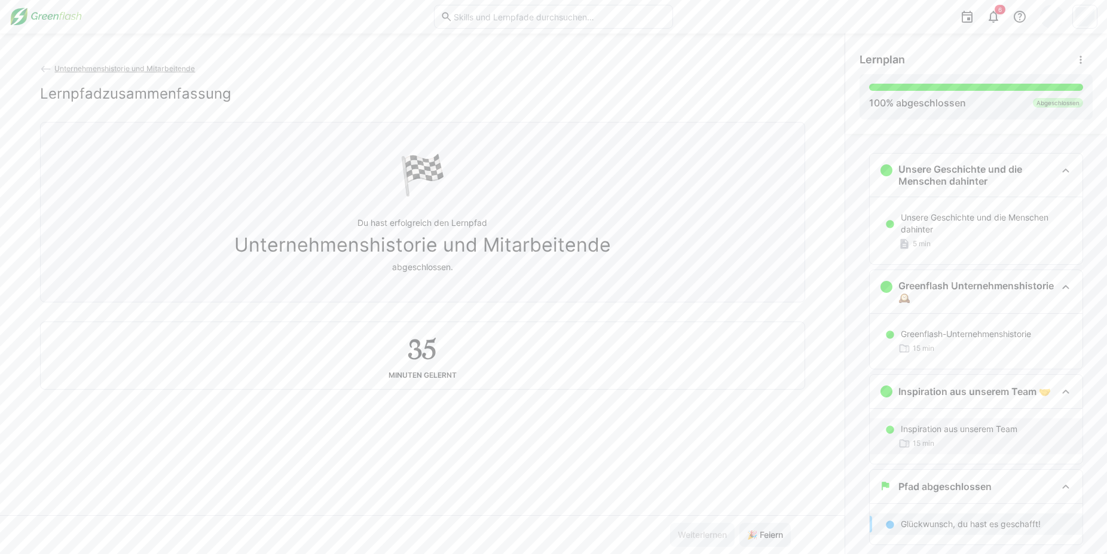
click at [945, 432] on p "Inspiration aus unserem Team" at bounding box center [959, 429] width 117 height 12
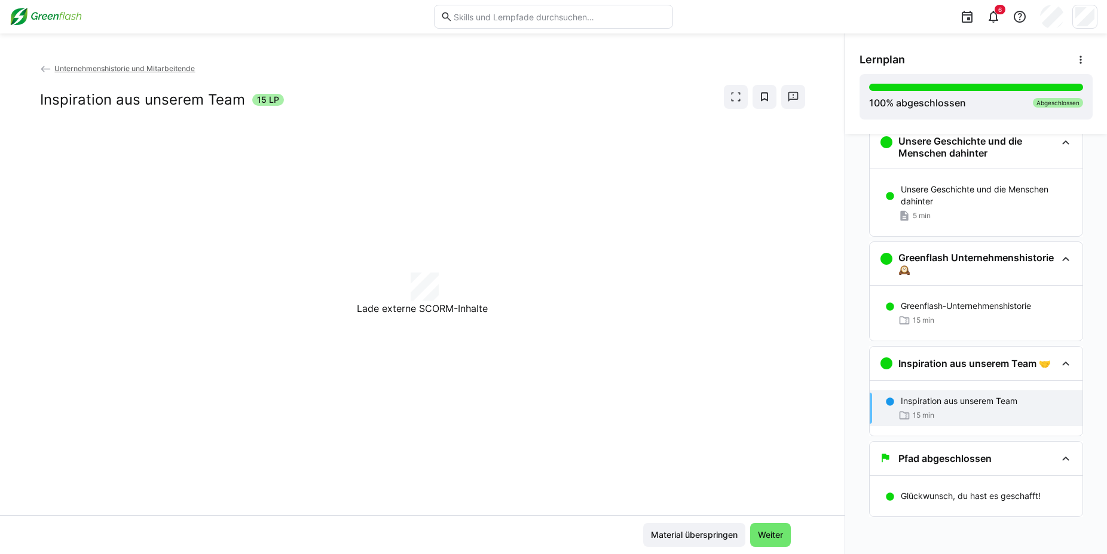
scroll to position [38, 0]
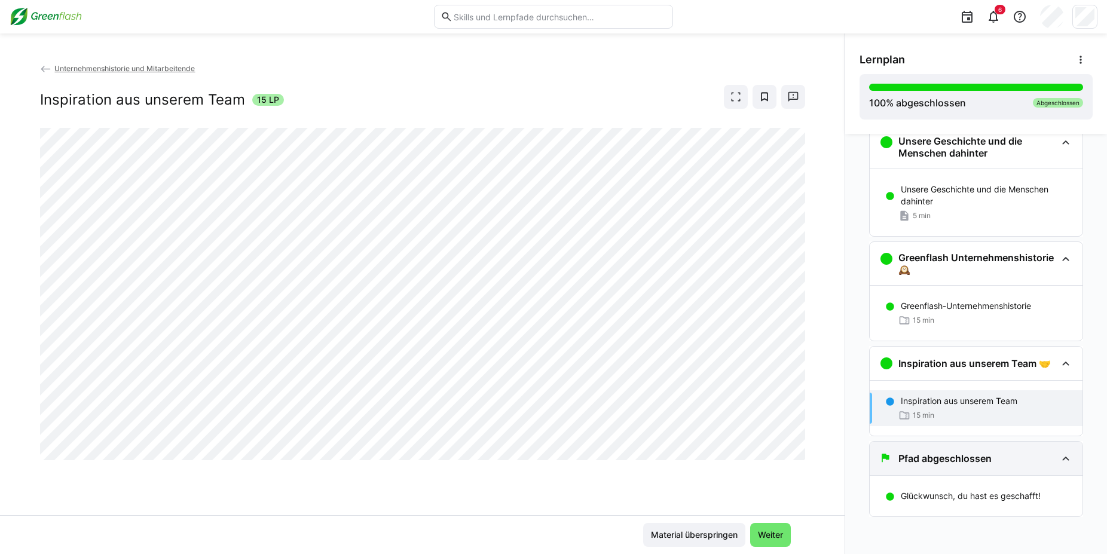
click at [1074, 445] on div "Pfad abgeschlossen" at bounding box center [976, 458] width 213 height 33
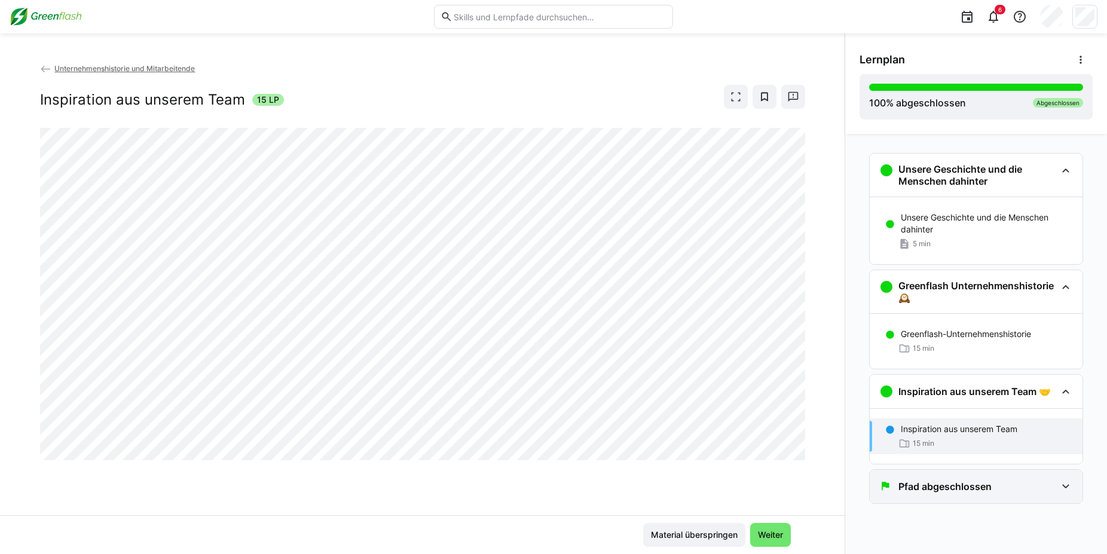
scroll to position [0, 0]
click at [1069, 483] on eds-icon at bounding box center [1066, 486] width 14 height 14
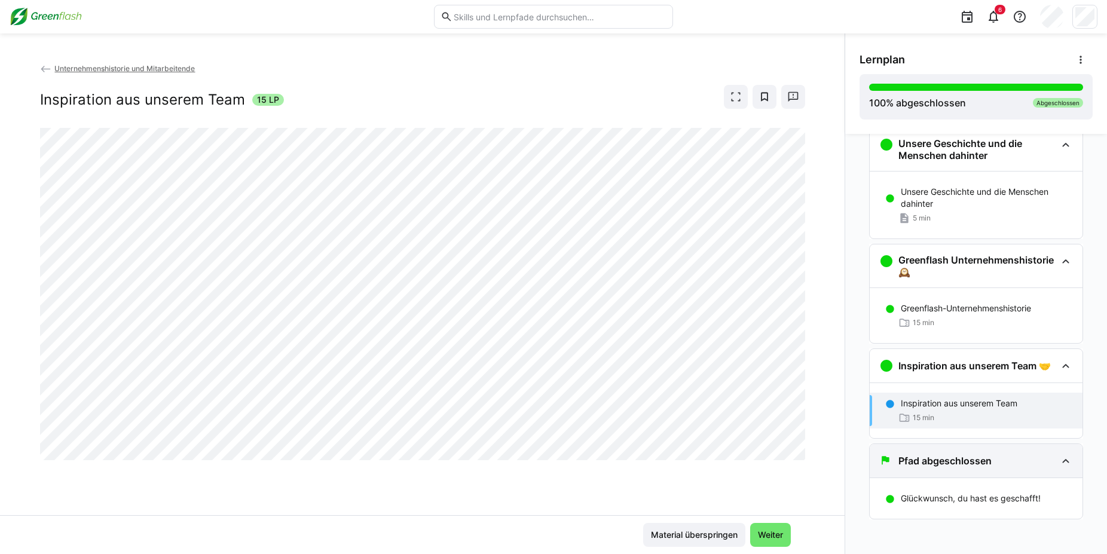
scroll to position [38, 0]
click at [783, 533] on span "Weiter" at bounding box center [770, 535] width 29 height 12
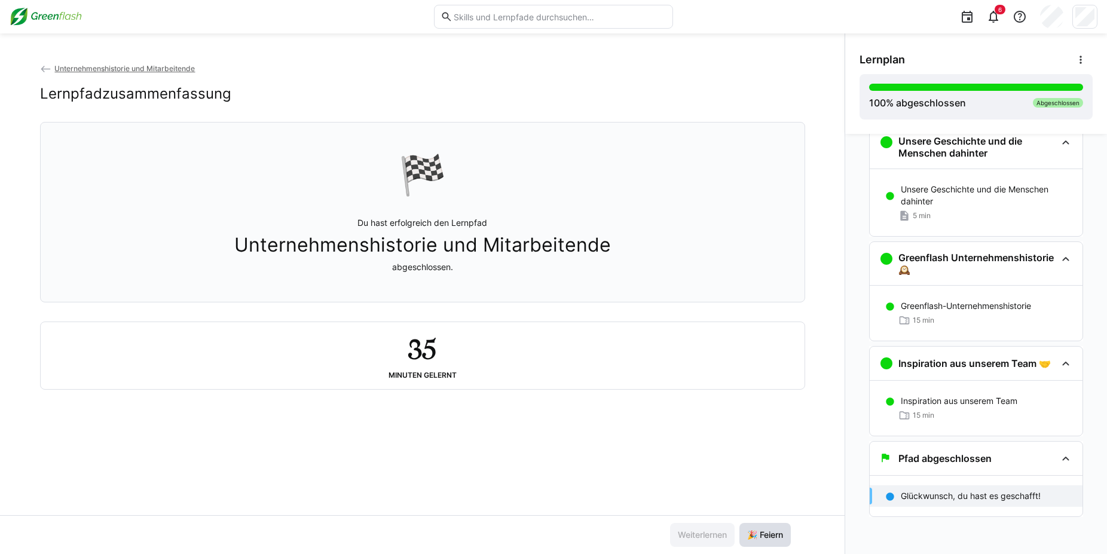
click at [769, 533] on span "🎉 Feiern" at bounding box center [765, 535] width 39 height 12
click at [21, 16] on img at bounding box center [46, 16] width 72 height 19
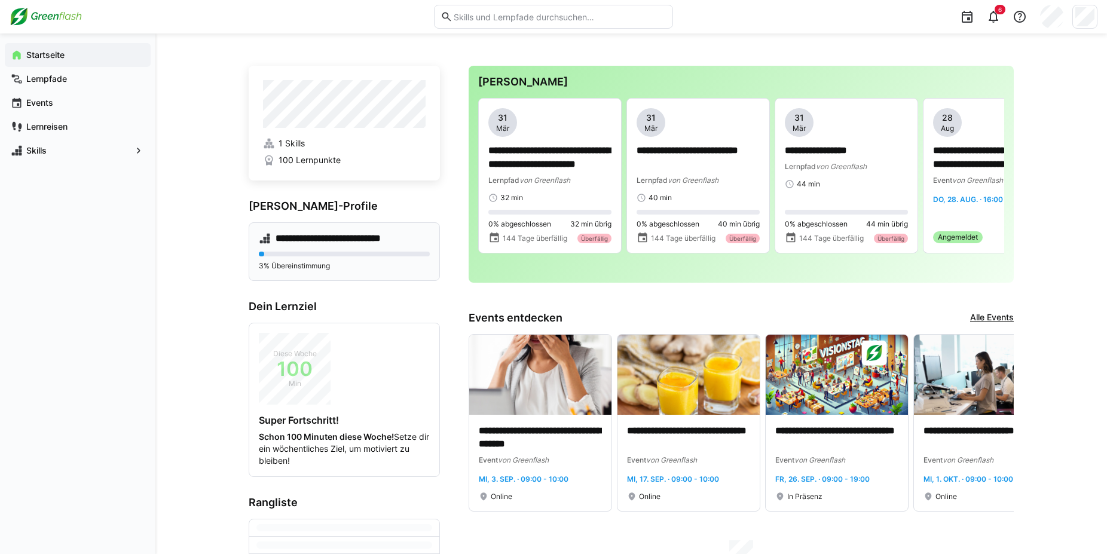
click at [304, 256] on div "3% Übereinstimmung" at bounding box center [344, 261] width 171 height 19
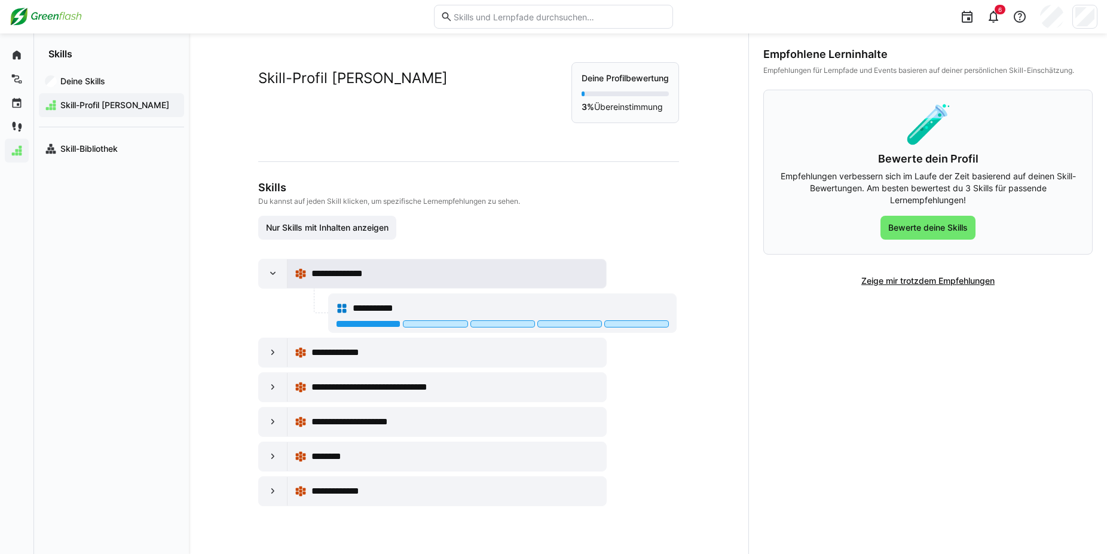
click at [346, 276] on span "**********" at bounding box center [343, 274] width 65 height 14
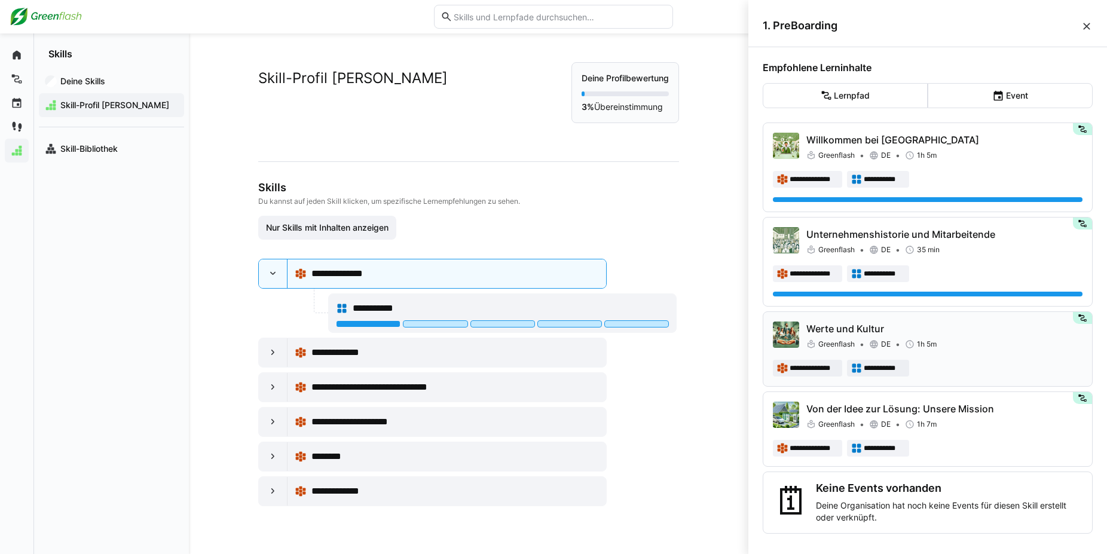
click at [853, 329] on p "Werte und Kultur" at bounding box center [944, 329] width 276 height 14
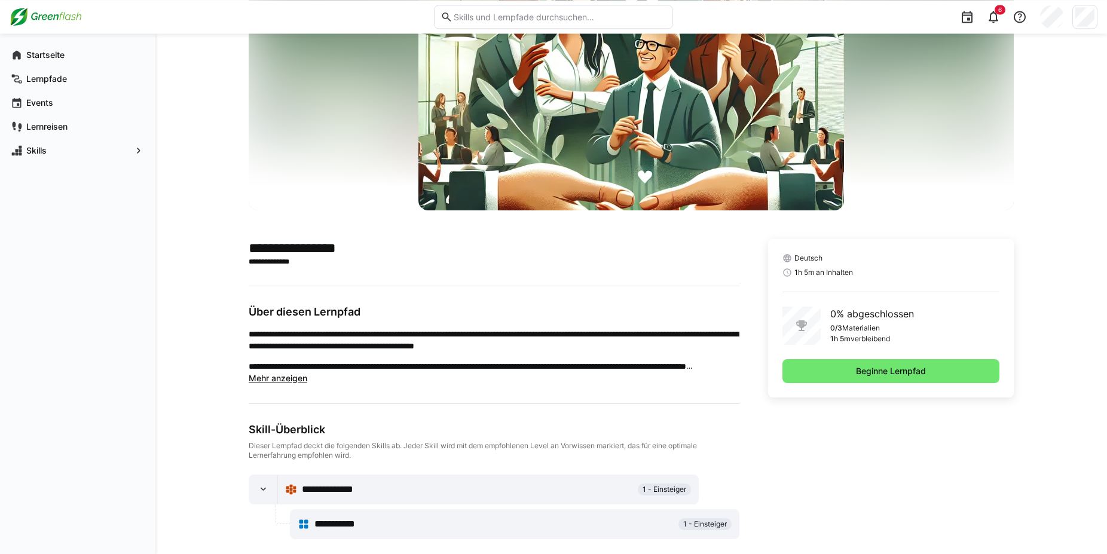
scroll to position [105, 0]
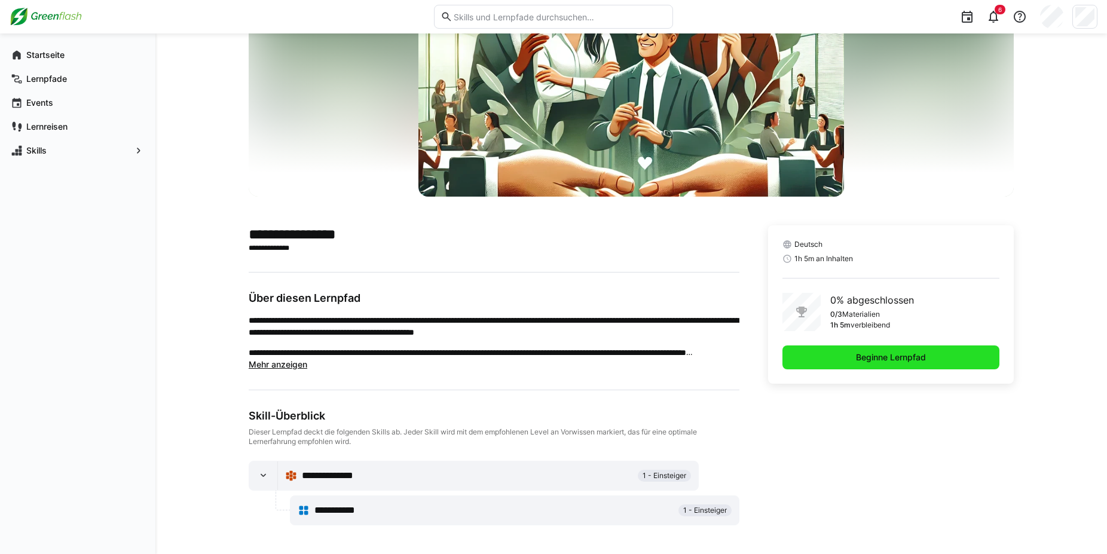
click at [906, 358] on span "Beginne Lernpfad" at bounding box center [891, 358] width 74 height 12
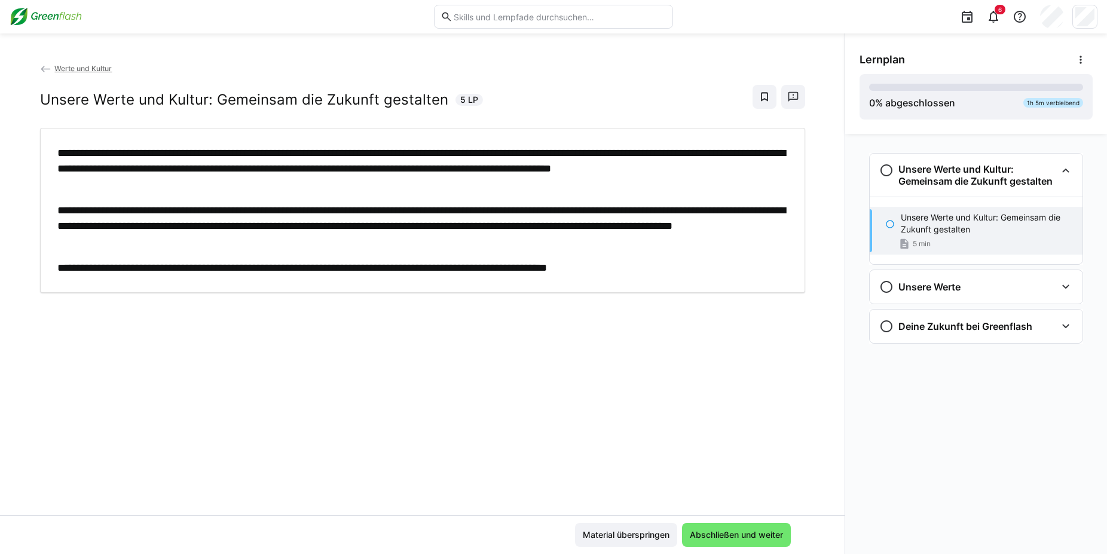
click at [966, 236] on div "Unsere Werte und Kultur: Gemeinsam die Zukunft gestalten 5 min" at bounding box center [976, 231] width 213 height 48
click at [915, 222] on p "Unsere Werte und Kultur: Gemeinsam die Zukunft gestalten" at bounding box center [987, 224] width 172 height 24
click at [913, 220] on p "Unsere Werte und Kultur: Gemeinsam die Zukunft gestalten" at bounding box center [987, 224] width 172 height 24
click at [893, 243] on div "Unsere Werte und Kultur: Gemeinsam die Zukunft gestalten 5 min" at bounding box center [976, 231] width 213 height 48
click at [891, 225] on eds-icon at bounding box center [890, 224] width 10 height 10
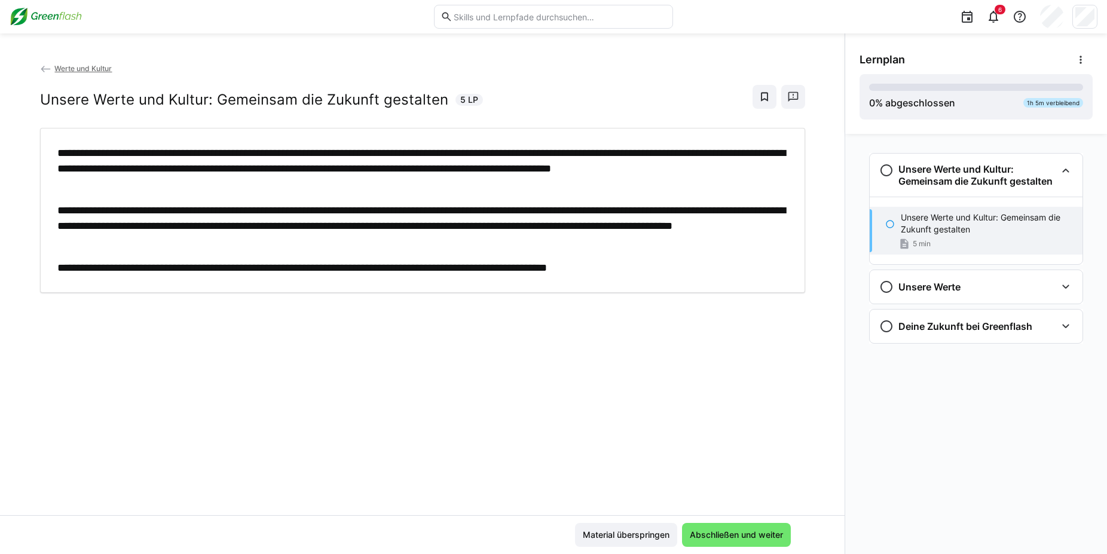
click at [899, 225] on div "Unsere Werte und Kultur: Gemeinsam die Zukunft gestalten 5 min" at bounding box center [976, 231] width 213 height 48
click at [965, 295] on div "Unsere Werte" at bounding box center [976, 286] width 213 height 33
click at [957, 326] on div "Unsere Werte" at bounding box center [987, 325] width 172 height 12
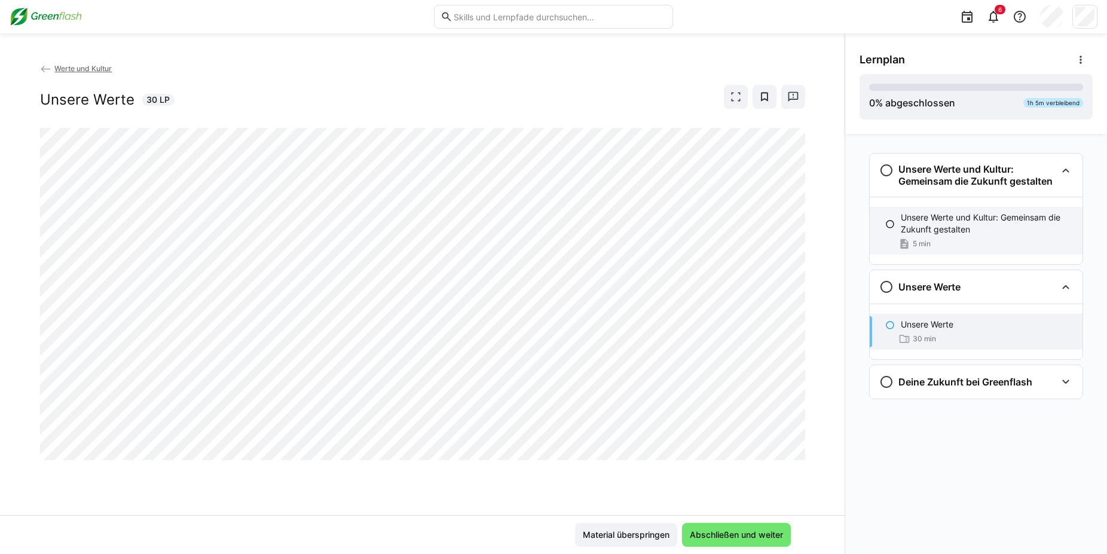
click at [960, 230] on p "Unsere Werte und Kultur: Gemeinsam die Zukunft gestalten" at bounding box center [987, 224] width 172 height 24
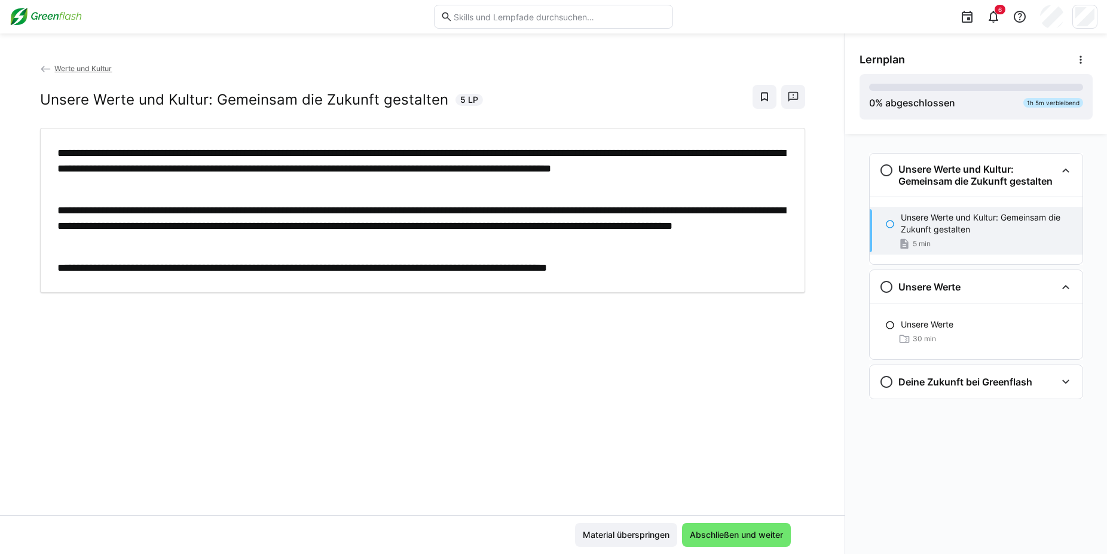
click at [960, 231] on p "Unsere Werte und Kultur: Gemeinsam die Zukunft gestalten" at bounding box center [987, 224] width 172 height 24
click at [962, 236] on div "Unsere Werte und Kultur: Gemeinsam die Zukunft gestalten 5 min" at bounding box center [976, 231] width 213 height 48
click at [893, 343] on div "Unsere Werte 30 min" at bounding box center [976, 332] width 213 height 36
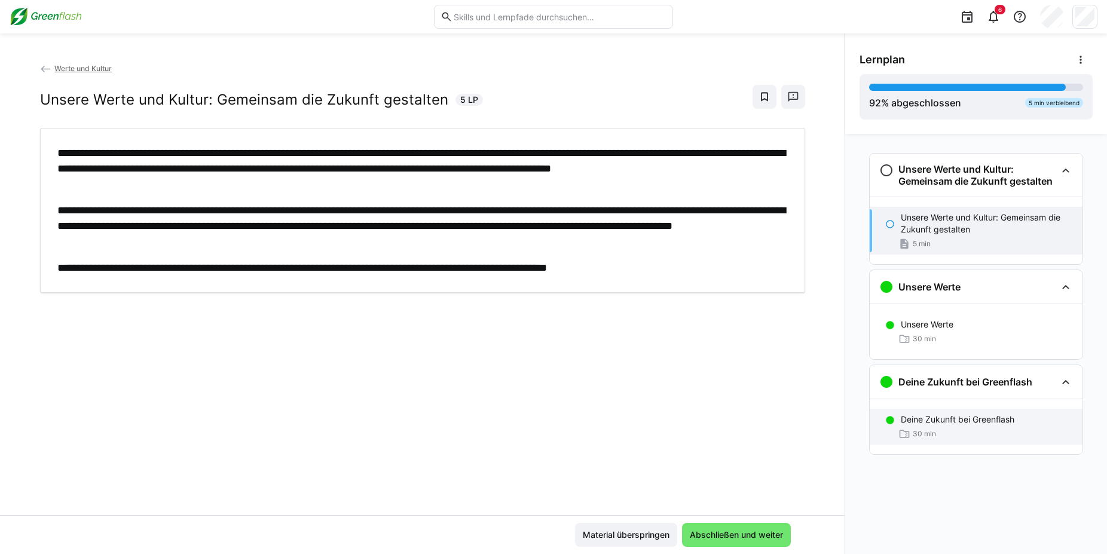
click at [938, 418] on p "Deine Zukunft bei Greenflash" at bounding box center [958, 420] width 114 height 12
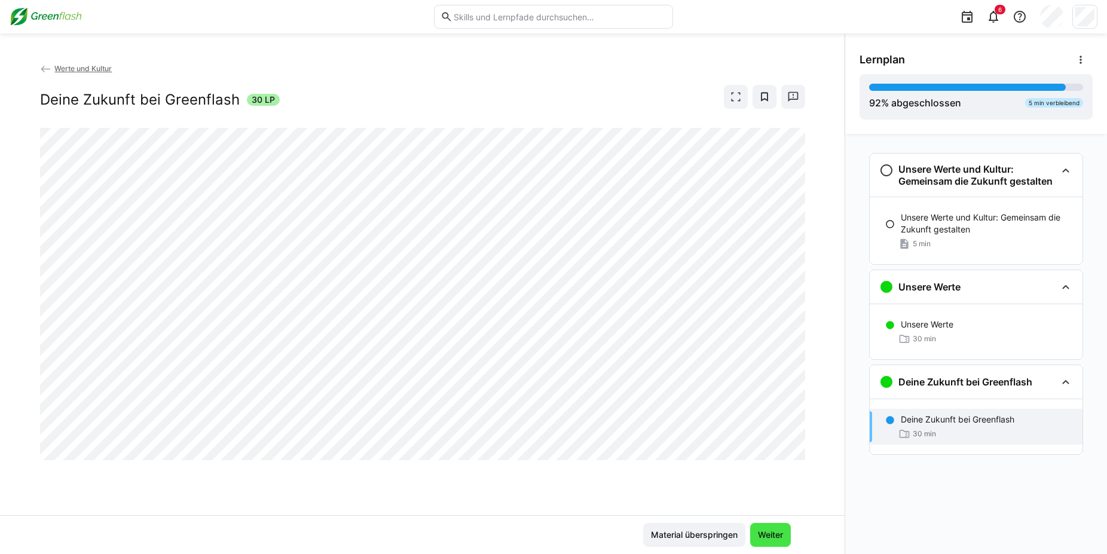
click at [762, 534] on span "Weiter" at bounding box center [770, 535] width 29 height 12
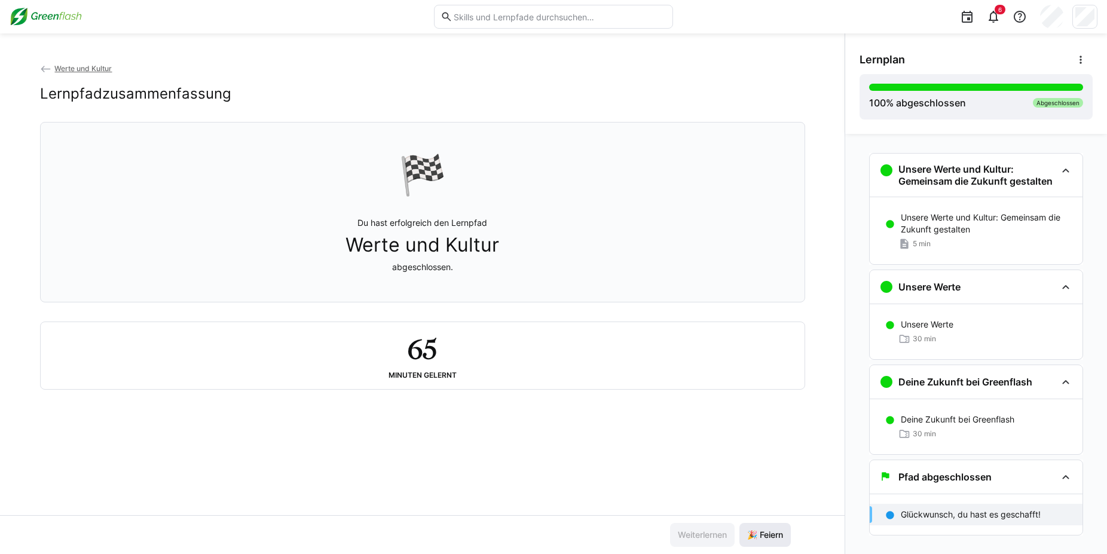
click at [759, 530] on span "🎉 Feiern" at bounding box center [765, 535] width 39 height 12
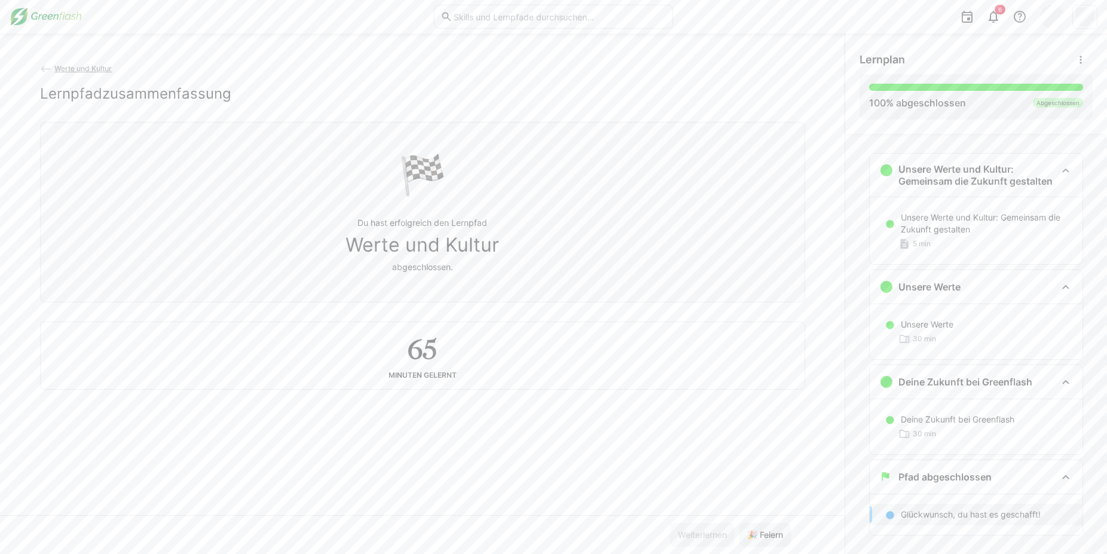
click at [60, 22] on img at bounding box center [46, 16] width 72 height 19
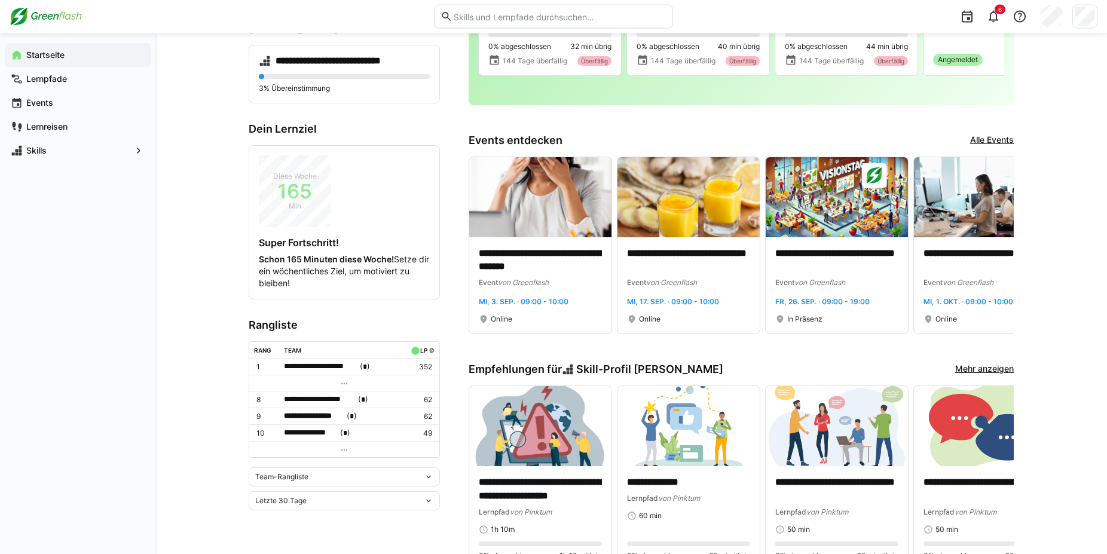
scroll to position [183, 0]
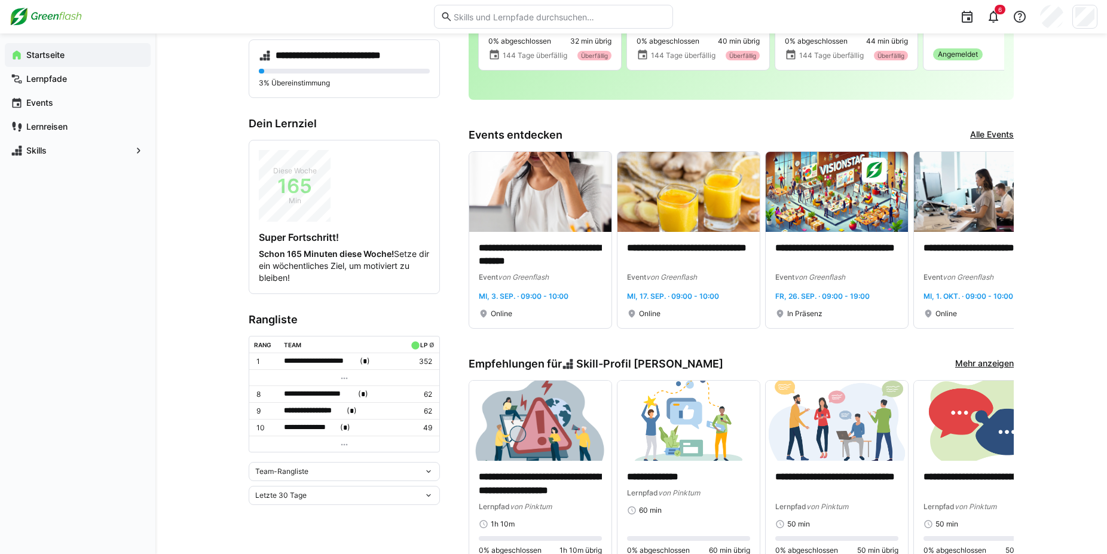
click at [344, 440] on eds-icon at bounding box center [345, 445] width 10 height 10
click at [344, 444] on eds-icon at bounding box center [345, 445] width 10 height 10
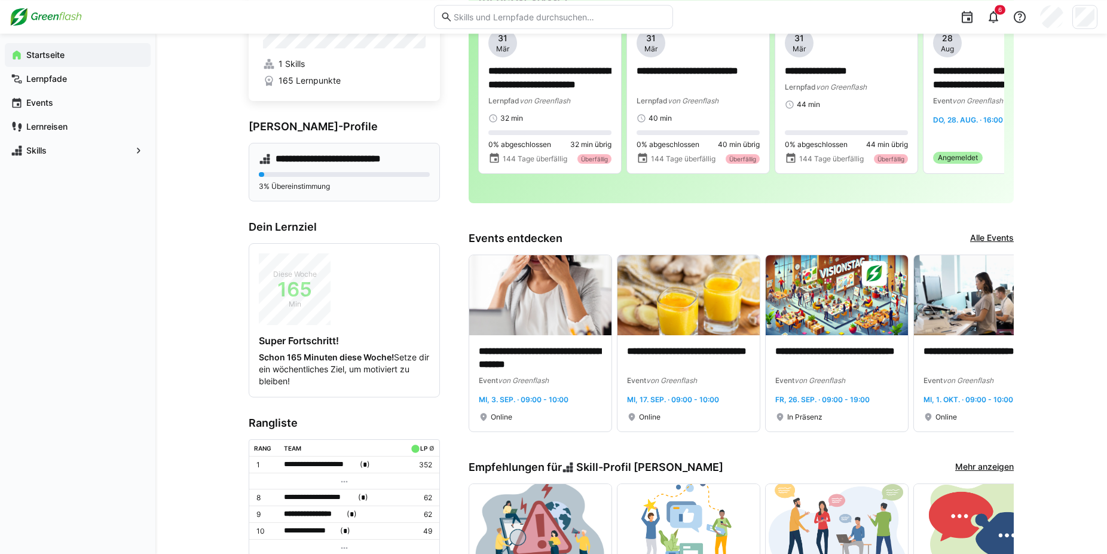
scroll to position [61, 0]
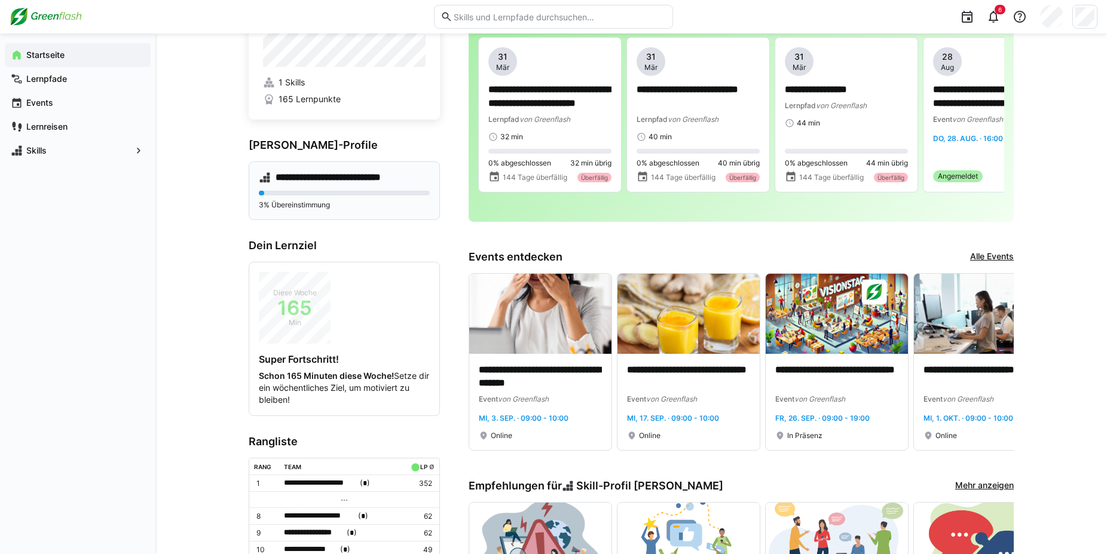
click at [335, 184] on div "**********" at bounding box center [344, 190] width 191 height 59
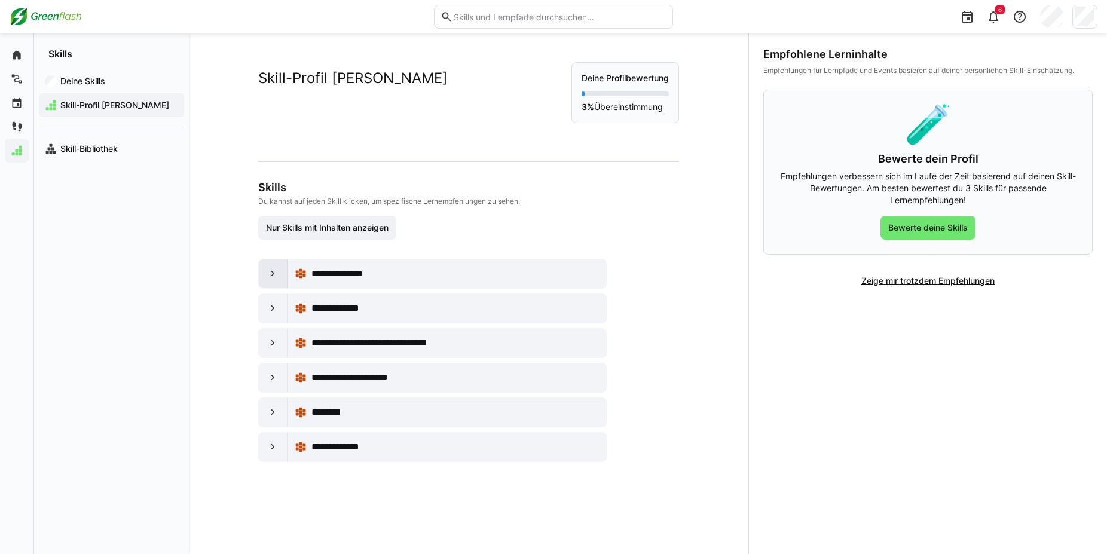
click at [269, 270] on eds-icon at bounding box center [273, 274] width 12 height 12
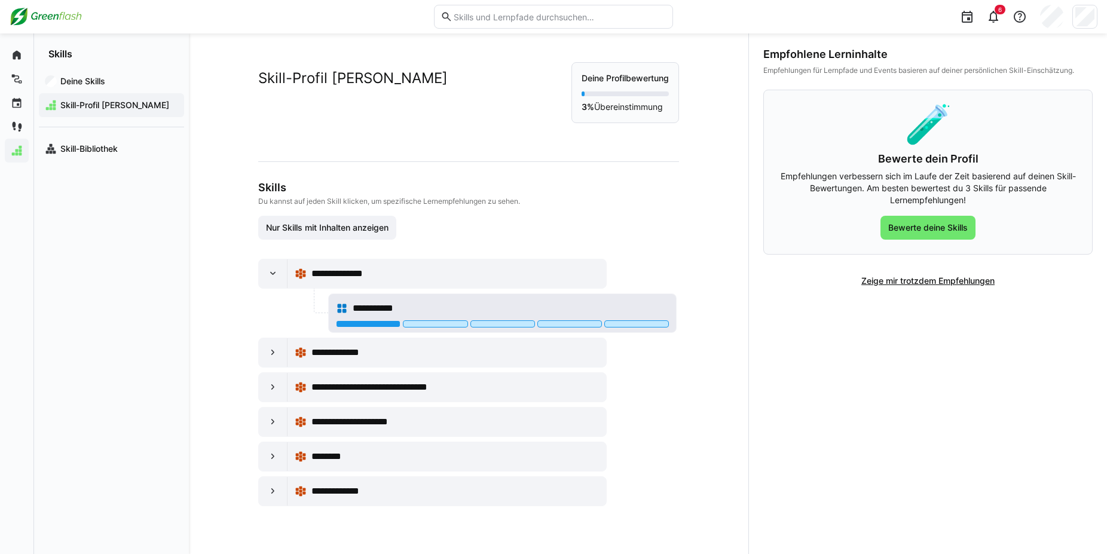
click at [353, 314] on span "**********" at bounding box center [381, 308] width 56 height 14
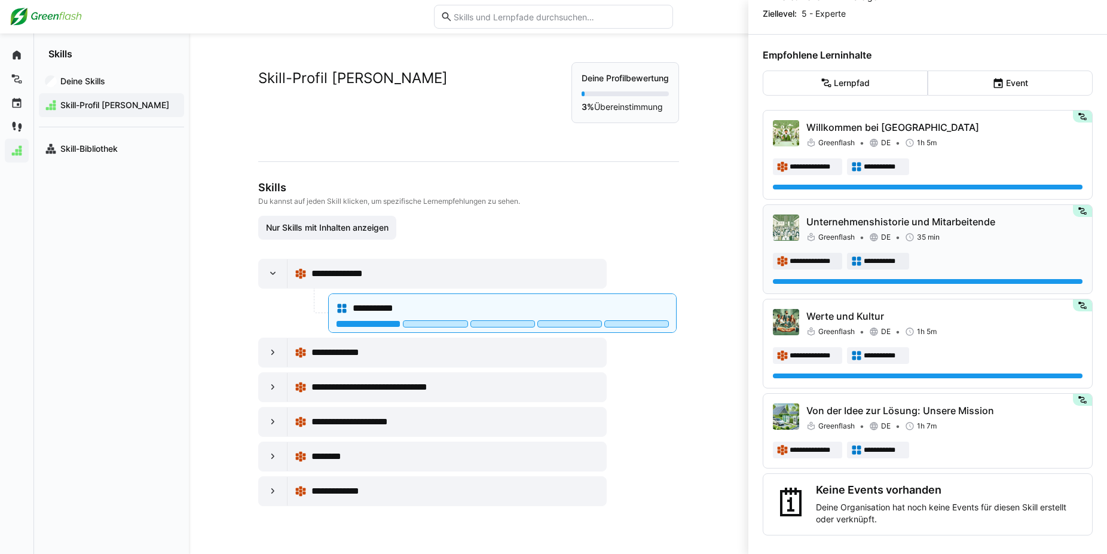
scroll to position [126, 0]
click at [908, 411] on p "Von der Idee zur Lösung: Unsere Mission" at bounding box center [944, 410] width 276 height 14
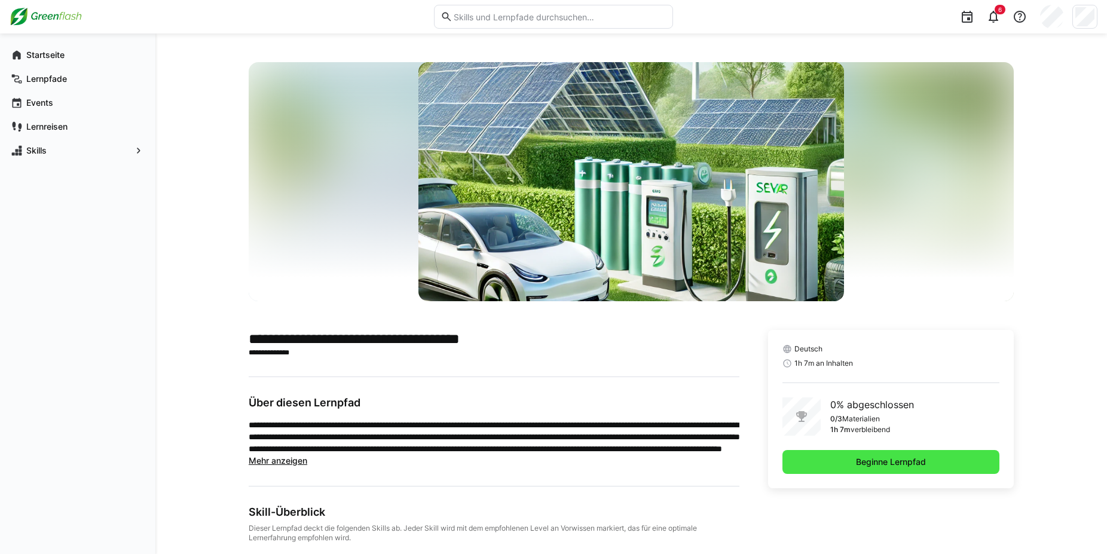
click at [921, 466] on span "Beginne Lernpfad" at bounding box center [891, 462] width 74 height 12
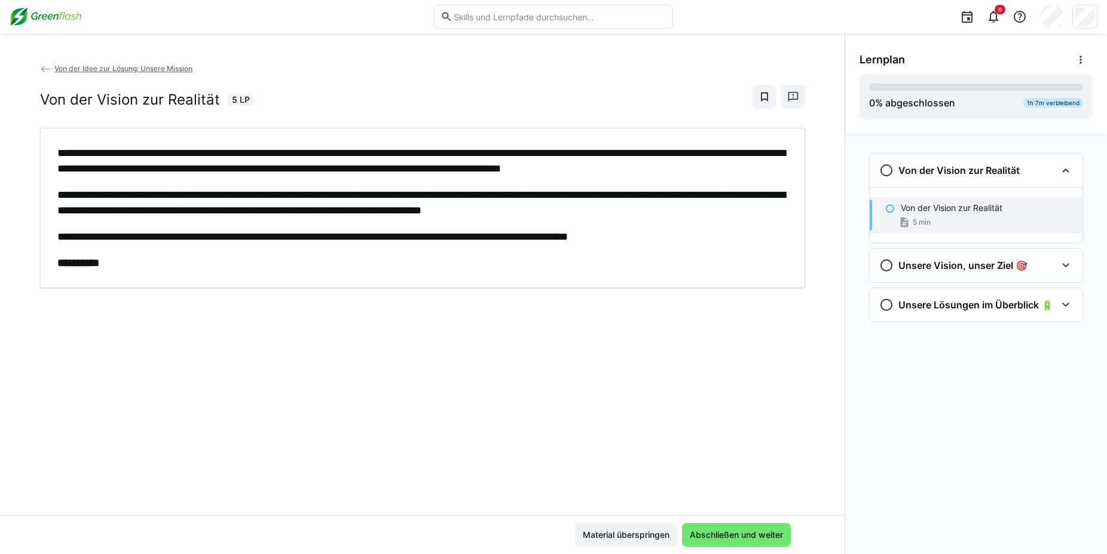
drag, startPoint x: 889, startPoint y: 213, endPoint x: 896, endPoint y: 218, distance: 8.5
click at [890, 213] on eds-icon at bounding box center [890, 209] width 10 height 10
click at [888, 270] on eds-icon at bounding box center [886, 265] width 14 height 14
click at [927, 303] on p "Unsere Vision, unser Ziel" at bounding box center [948, 303] width 95 height 12
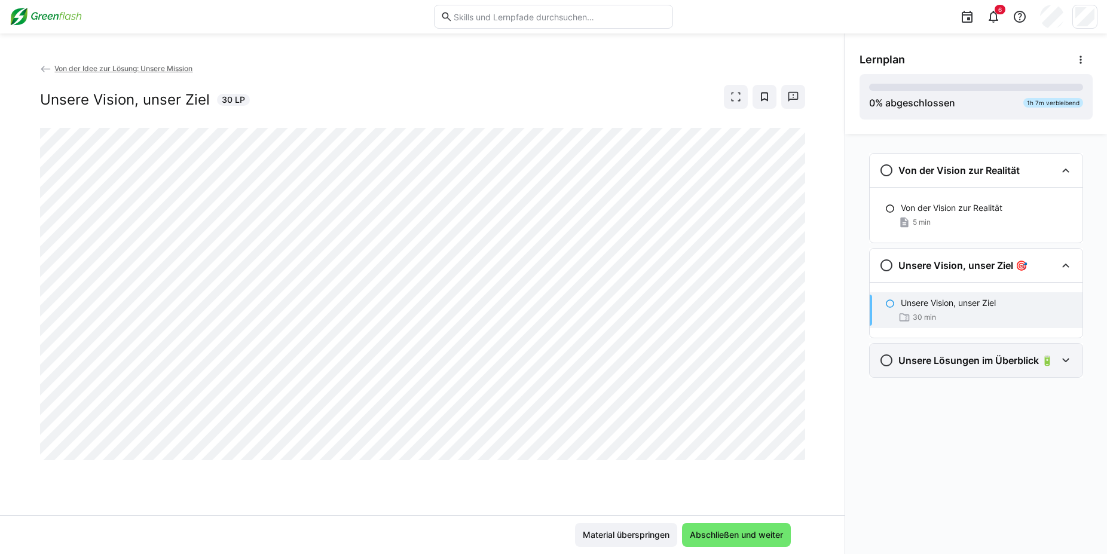
click at [983, 354] on div "Unsere Lösungen im Überblick 🔋" at bounding box center [966, 360] width 174 height 14
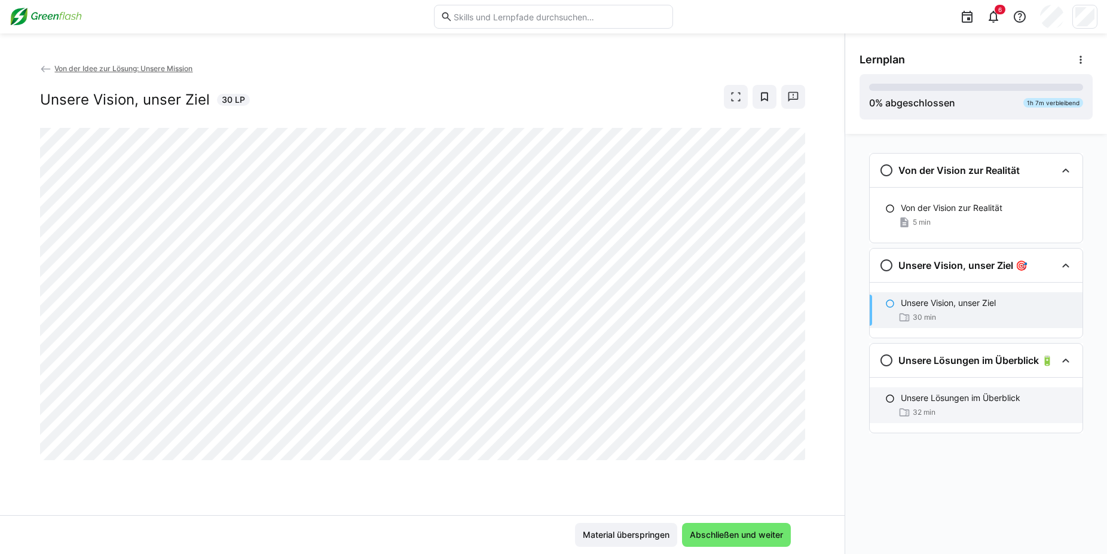
click at [965, 404] on div "Unsere Lösungen im Überblick 32 min" at bounding box center [976, 405] width 213 height 36
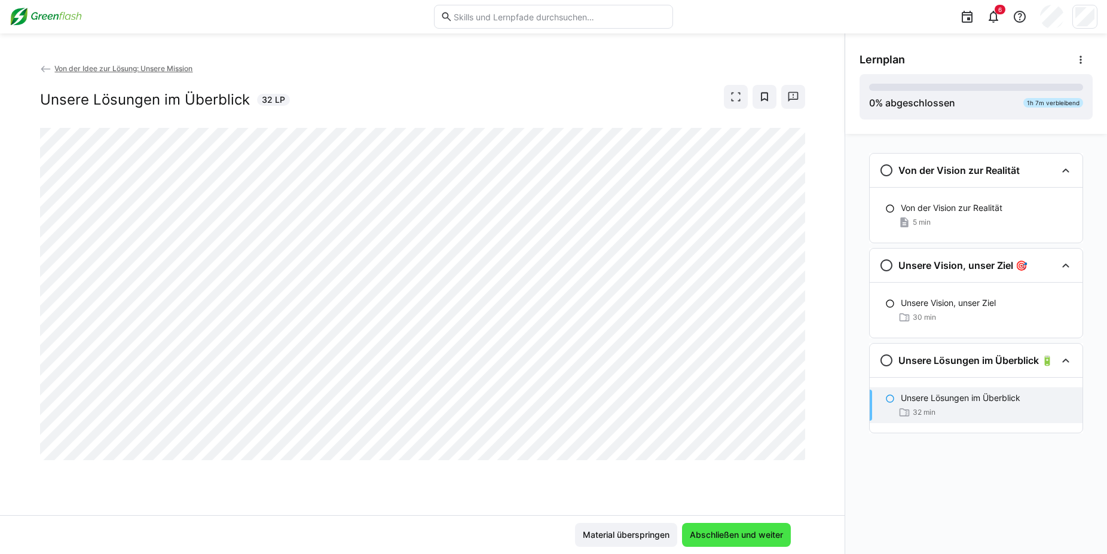
click at [753, 530] on span "Abschließen und weiter" at bounding box center [736, 535] width 97 height 12
click at [712, 535] on span "Abschließen und weiter" at bounding box center [736, 535] width 97 height 12
click at [795, 457] on div at bounding box center [791, 463] width 29 height 25
